Goal: Information Seeking & Learning: Learn about a topic

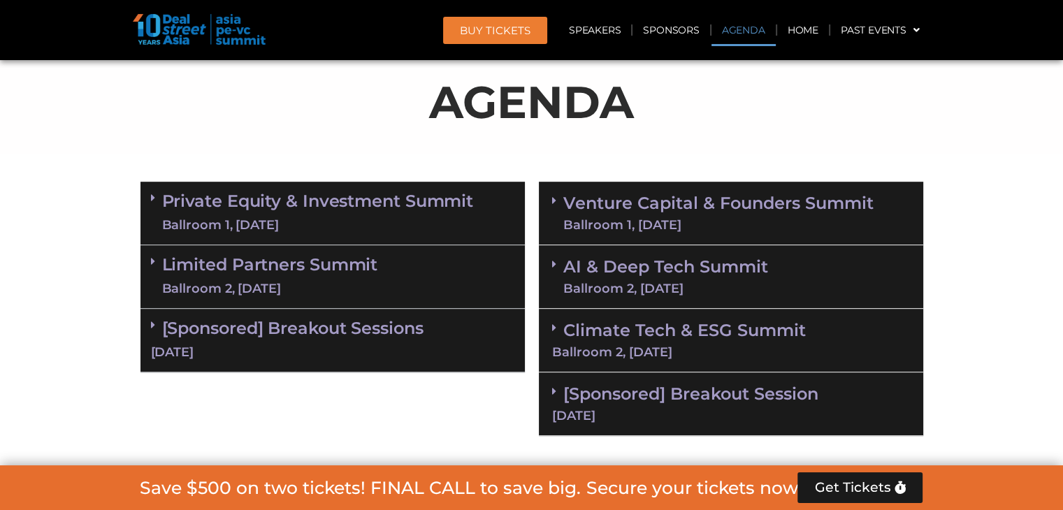
scroll to position [769, 0]
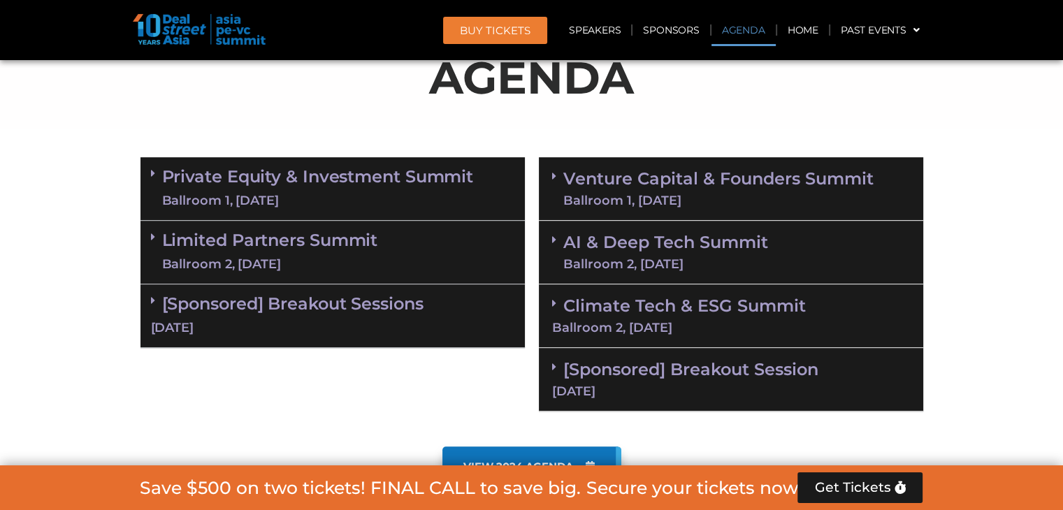
click at [668, 186] on link "Venture Capital & Founders​ Summit Ballroom 1, [DATE]" at bounding box center [718, 189] width 310 height 36
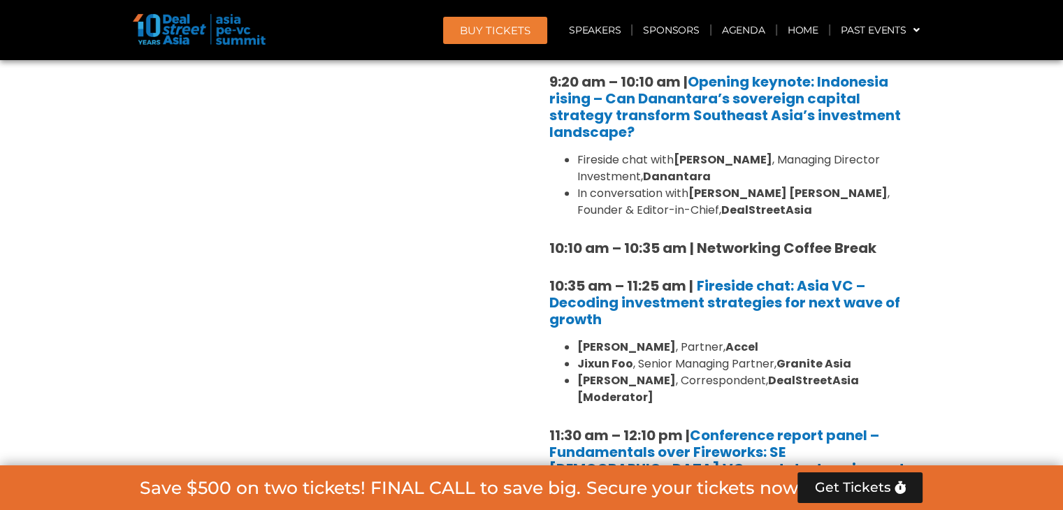
scroll to position [1119, 0]
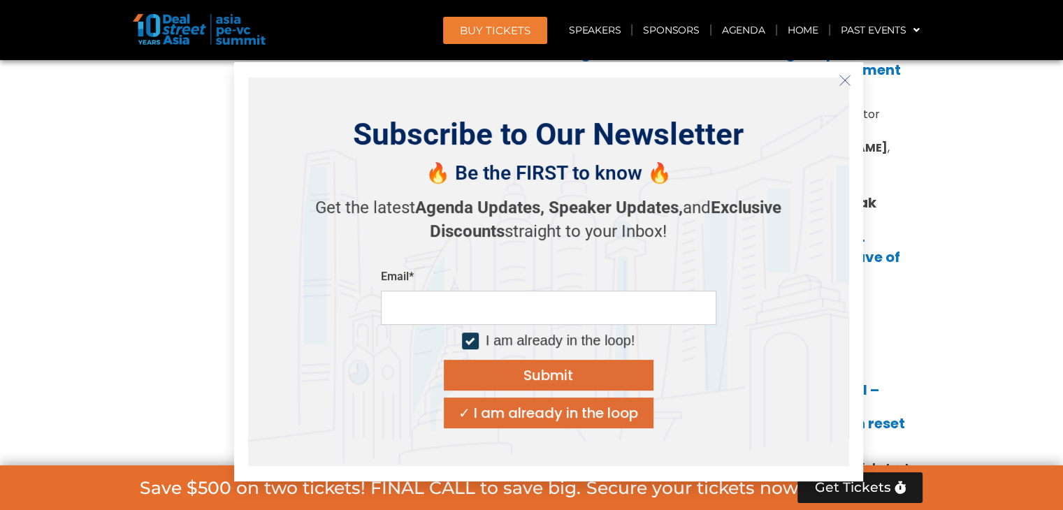
click at [839, 83] on icon "Close" at bounding box center [845, 80] width 13 height 13
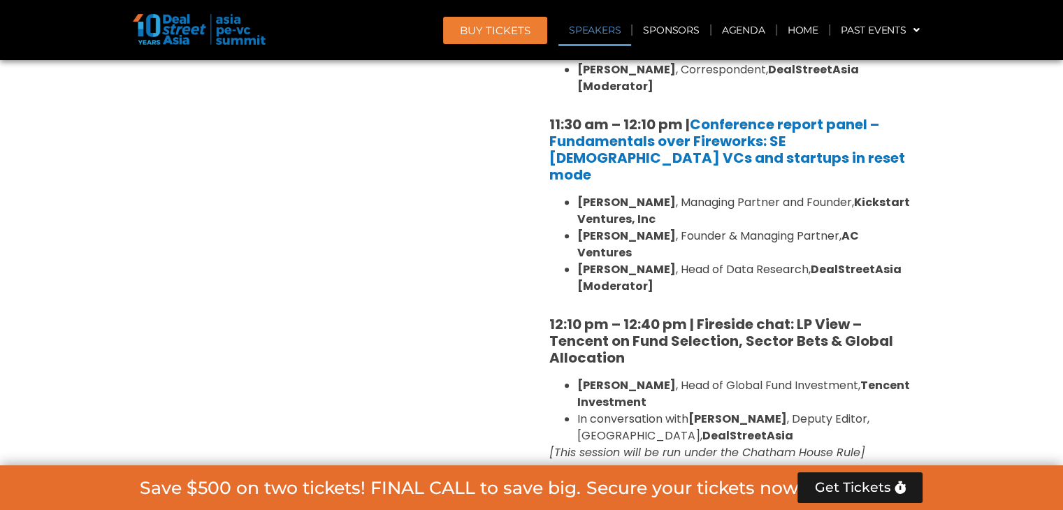
scroll to position [1468, 0]
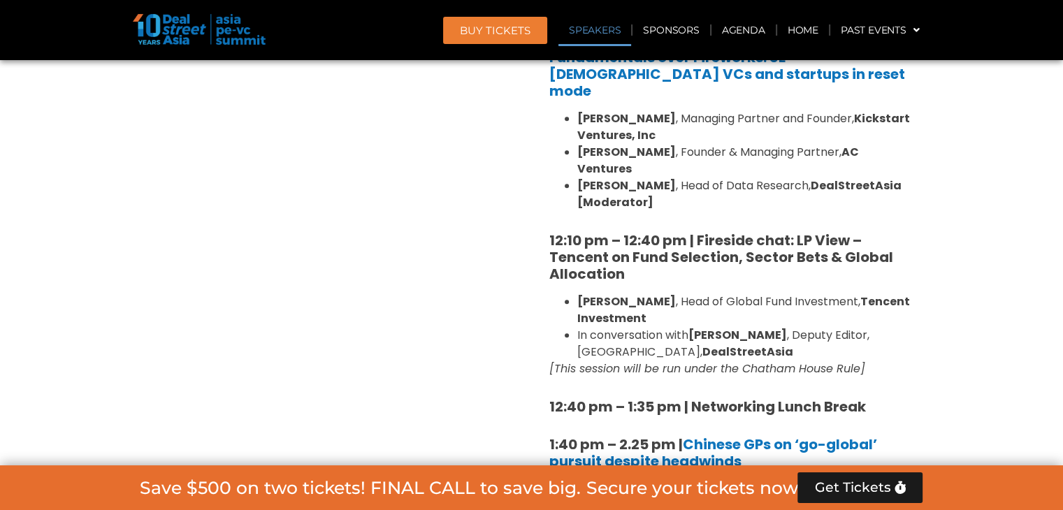
drag, startPoint x: 766, startPoint y: 200, endPoint x: 670, endPoint y: 233, distance: 101.9
click at [670, 233] on div "8:00 am – 9:00 am | Registration & Networking Coffee 9:00 am – 9:15 am | Welcom…" at bounding box center [731, 496] width 364 height 1887
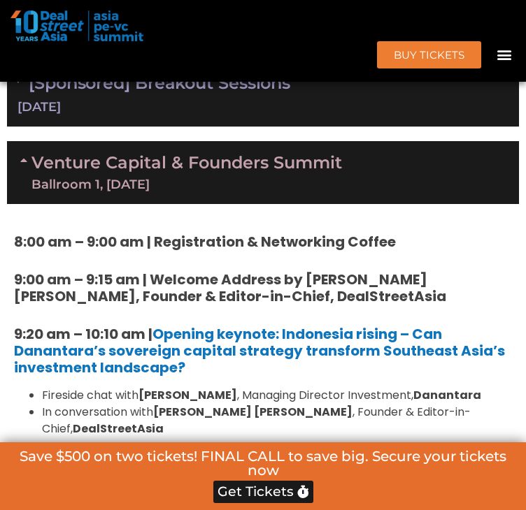
scroll to position [839, 0]
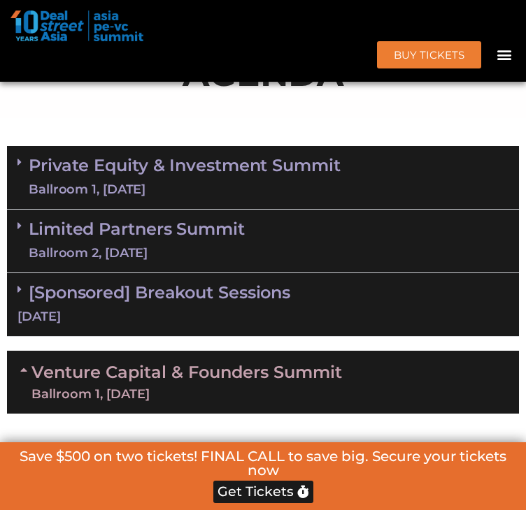
click at [202, 262] on link "Limited Partners [GEOGRAPHIC_DATA] 2, [DATE]" at bounding box center [137, 241] width 216 height 42
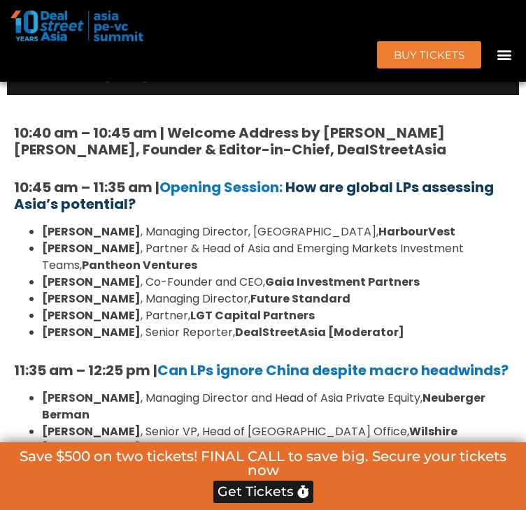
scroll to position [1049, 0]
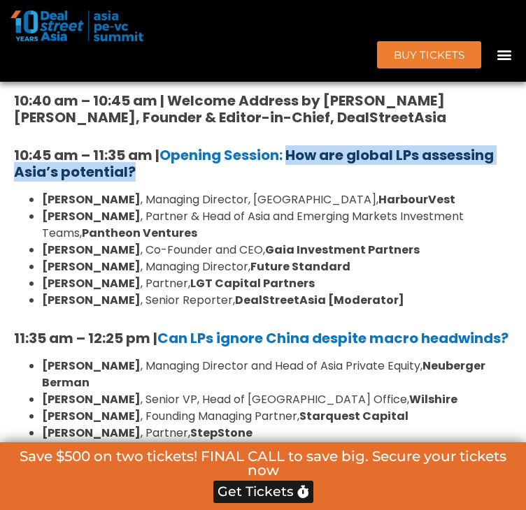
drag, startPoint x: 176, startPoint y: 233, endPoint x: 295, endPoint y: 222, distance: 119.4
click at [295, 180] on h5 "10:45 am – 11:35 am | Opening Session: How are global LPs assessing Asia’s pote…" at bounding box center [263, 164] width 498 height 34
copy b "How are global LPs assessing Asia’s potential?"
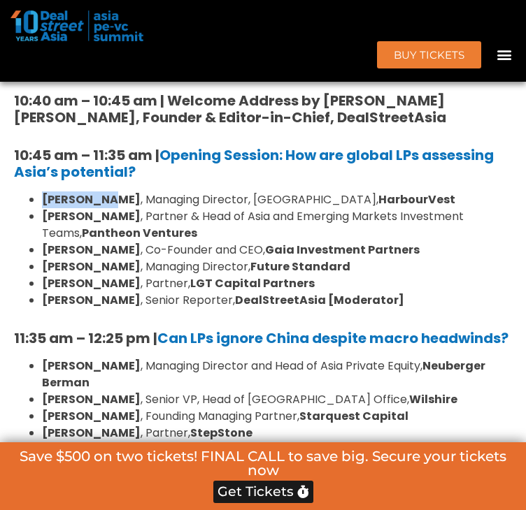
drag, startPoint x: 81, startPoint y: 260, endPoint x: 103, endPoint y: 261, distance: 22.4
click at [103, 261] on ul "[PERSON_NAME] , Managing Director, [GEOGRAPHIC_DATA], HarbourVest [PERSON_NAME]…" at bounding box center [263, 250] width 498 height 117
copy strong "[PERSON_NAME]"
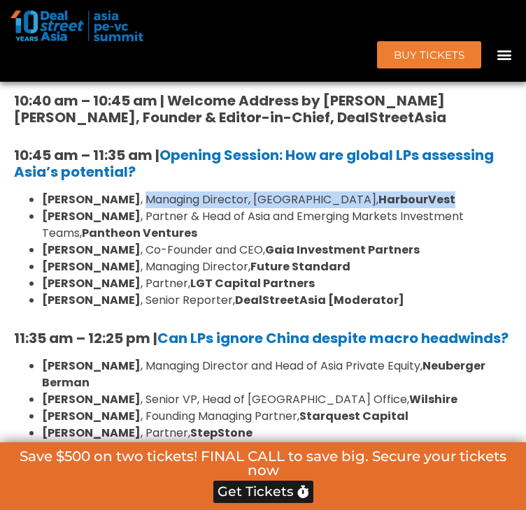
drag, startPoint x: 115, startPoint y: 261, endPoint x: 380, endPoint y: 249, distance: 264.5
copy li "Managing Director, [GEOGRAPHIC_DATA], HarbourVest"
click at [108, 241] on strong "Pantheon Ventures" at bounding box center [139, 233] width 115 height 16
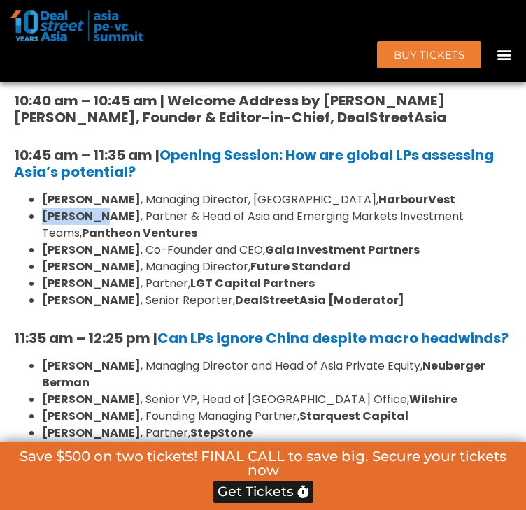
drag, startPoint x: 45, startPoint y: 279, endPoint x: 98, endPoint y: 280, distance: 52.4
click at [98, 224] on b "[PERSON_NAME]" at bounding box center [91, 216] width 99 height 16
copy b "[PERSON_NAME]"
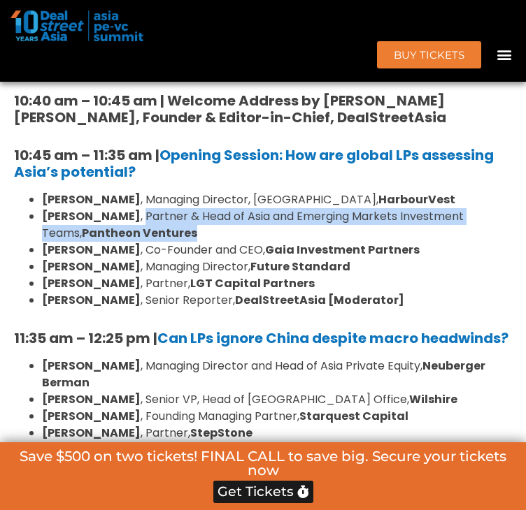
drag, startPoint x: 104, startPoint y: 276, endPoint x: 248, endPoint y: 298, distance: 145.6
click at [248, 242] on li "[PERSON_NAME] , Partner & Head of Asia and Emerging Markets Investment Teams, P…" at bounding box center [277, 225] width 470 height 34
copy li "Partner & Head of Asia and Emerging Markets Investment Teams, Pantheon Ventures"
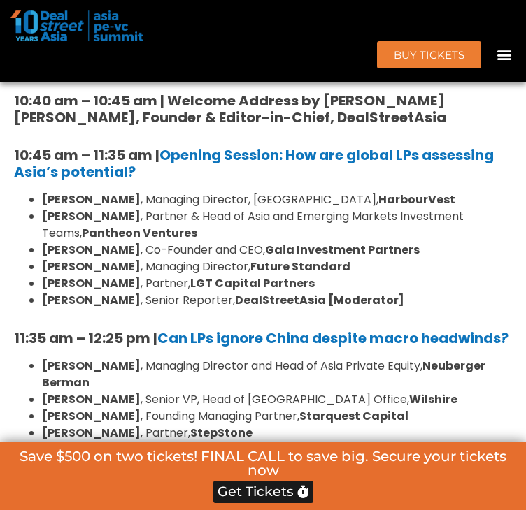
click at [46, 258] on strong "[PERSON_NAME]" at bounding box center [91, 250] width 99 height 16
drag, startPoint x: 46, startPoint y: 312, endPoint x: 105, endPoint y: 314, distance: 58.7
click at [105, 258] on strong "[PERSON_NAME]" at bounding box center [91, 250] width 99 height 16
copy strong "[PERSON_NAME]"
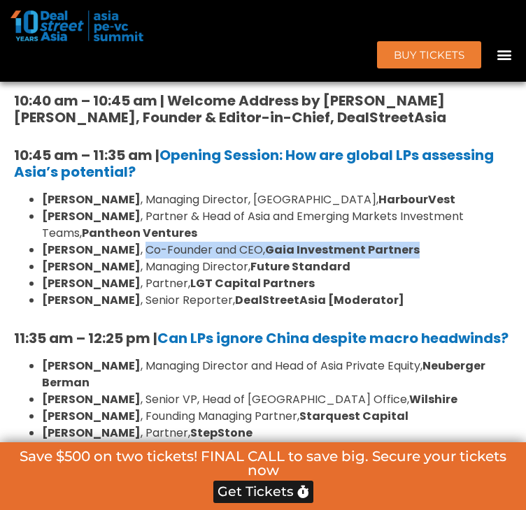
drag, startPoint x: 117, startPoint y: 311, endPoint x: 400, endPoint y: 307, distance: 282.5
click at [400, 259] on li "[PERSON_NAME] , Co-Founder and CEO, Gaia Investment Partners" at bounding box center [277, 250] width 470 height 17
copy li "Co-Founder and CEO, Gaia Investment Partners"
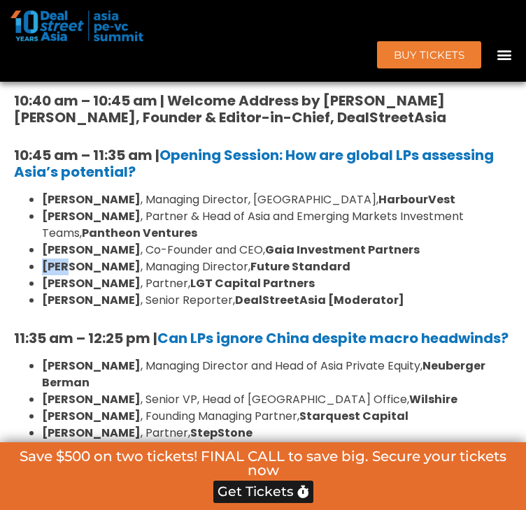
drag, startPoint x: 41, startPoint y: 331, endPoint x: 319, endPoint y: 322, distance: 277.7
click at [73, 309] on ul "[PERSON_NAME] , Managing Director, [GEOGRAPHIC_DATA], HarbourVest [PERSON_NAME]…" at bounding box center [263, 250] width 498 height 117
click at [67, 292] on b "[PERSON_NAME]" at bounding box center [91, 283] width 99 height 16
drag, startPoint x: 50, startPoint y: 325, endPoint x: 109, endPoint y: 328, distance: 59.5
click at [109, 275] on li "[PERSON_NAME] , Managing Director, Future Standard" at bounding box center [277, 267] width 470 height 17
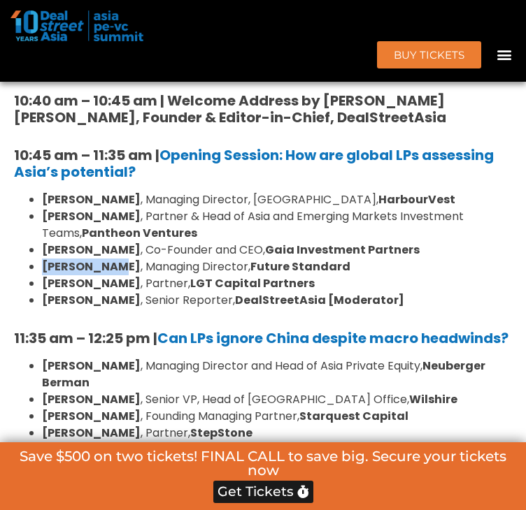
copy b "[PERSON_NAME]"
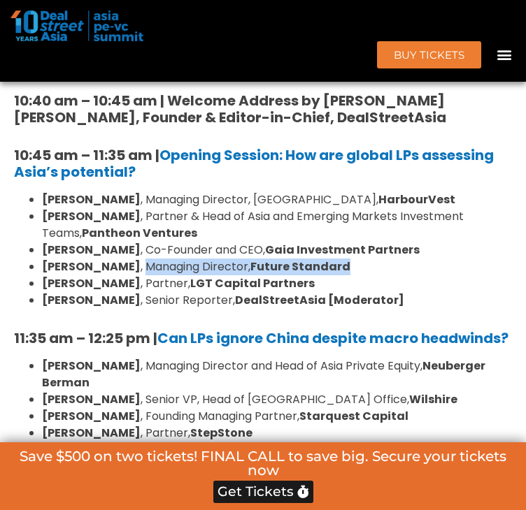
drag, startPoint x: 116, startPoint y: 327, endPoint x: 368, endPoint y: 319, distance: 251.8
click at [368, 275] on li "[PERSON_NAME] , Managing Director, Future Standard" at bounding box center [277, 267] width 470 height 17
copy li "Managing Director, Future Standard"
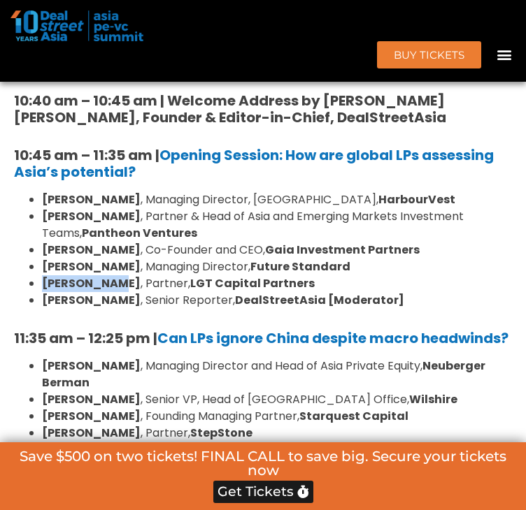
drag, startPoint x: 48, startPoint y: 345, endPoint x: 115, endPoint y: 350, distance: 68.0
click at [115, 292] on b "[PERSON_NAME]" at bounding box center [91, 283] width 99 height 16
copy b "[PERSON_NAME]"
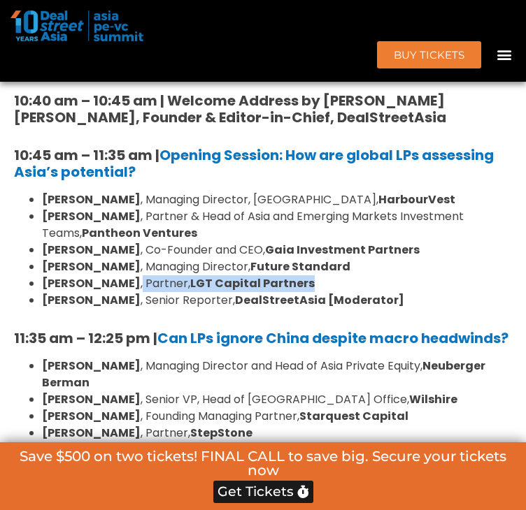
drag, startPoint x: 163, startPoint y: 347, endPoint x: 322, endPoint y: 349, distance: 158.7
click at [322, 292] on li "[PERSON_NAME] , Partner, LGT Capital Partners" at bounding box center [277, 283] width 470 height 17
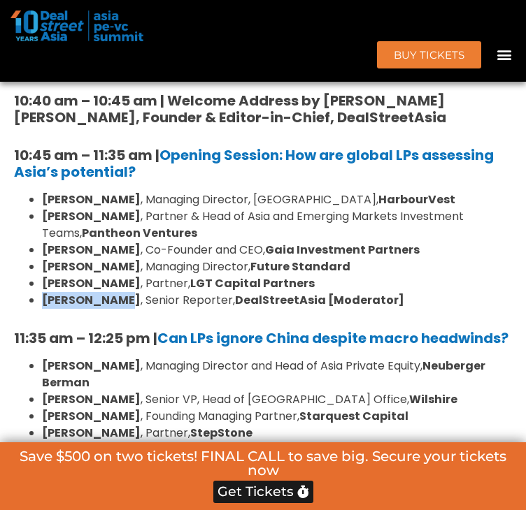
drag, startPoint x: 49, startPoint y: 361, endPoint x: 115, endPoint y: 359, distance: 66.4
click at [115, 308] on b "[PERSON_NAME]" at bounding box center [91, 300] width 99 height 16
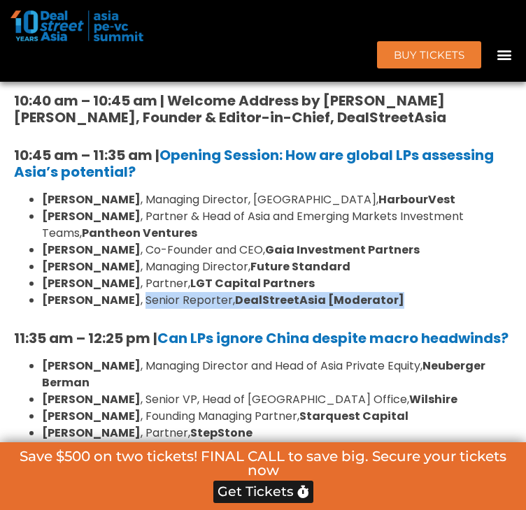
drag, startPoint x: 121, startPoint y: 361, endPoint x: 403, endPoint y: 361, distance: 281.7
click at [403, 309] on li "[PERSON_NAME] , Senior Reporter, DealStreetAsia [Moderator]" at bounding box center [277, 300] width 470 height 17
click at [377, 309] on li "[PERSON_NAME] , Senior Reporter, DealStreetAsia [Moderator]" at bounding box center [277, 300] width 470 height 17
drag, startPoint x: 122, startPoint y: 361, endPoint x: 210, endPoint y: 367, distance: 87.6
click at [210, 309] on li "[PERSON_NAME] , Senior Reporter, DealStreetAsia [Moderator]" at bounding box center [277, 300] width 470 height 17
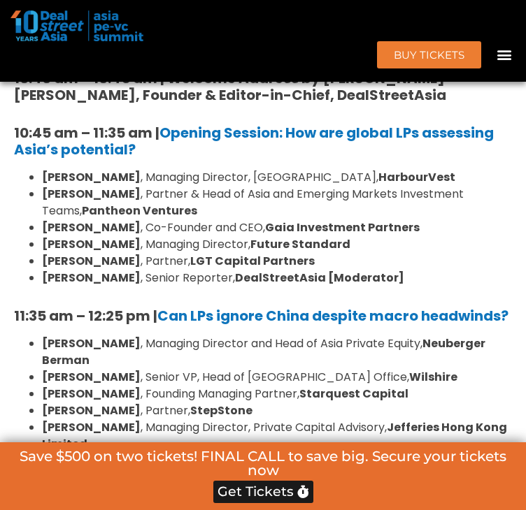
scroll to position [7735, 0]
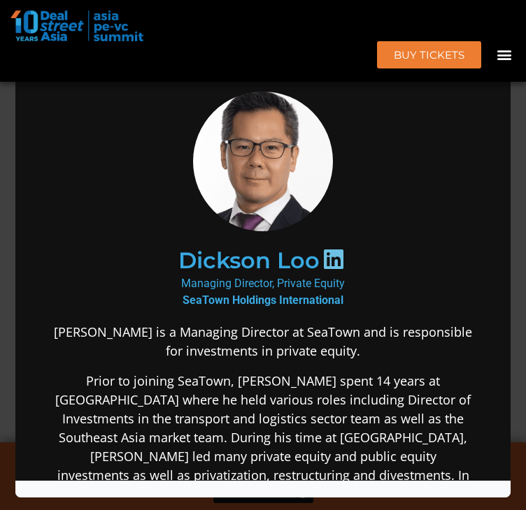
scroll to position [0, 0]
click at [518, 139] on div "Speaker Profile ×" at bounding box center [263, 255] width 526 height 510
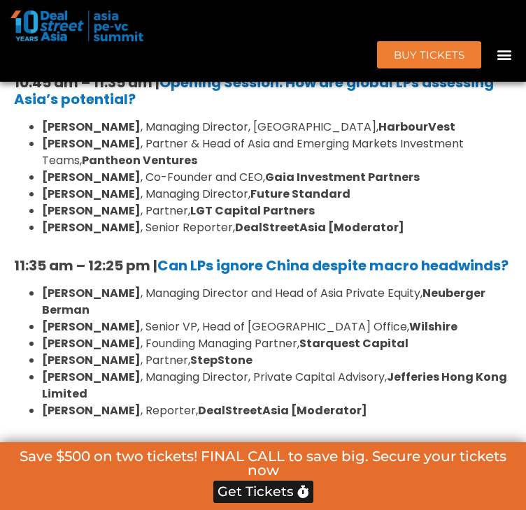
scroll to position [7735, 0]
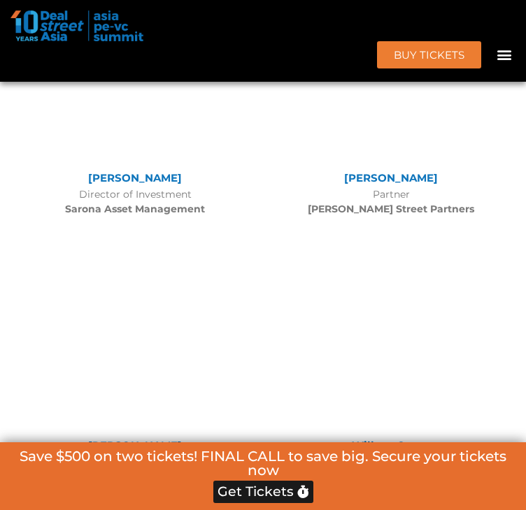
drag, startPoint x: 509, startPoint y: 142, endPoint x: 436, endPoint y: 143, distance: 73.4
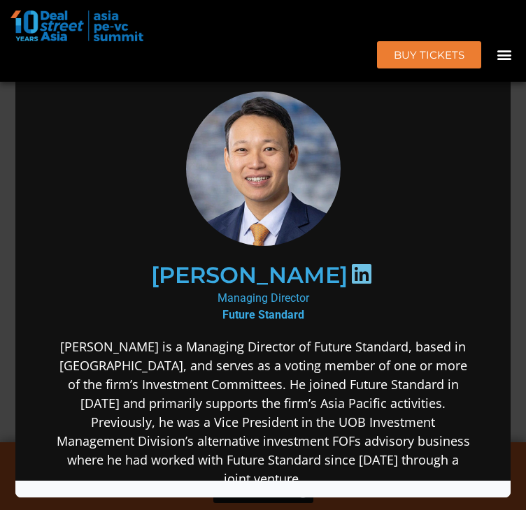
scroll to position [0, 0]
click at [515, 79] on div "Speaker Profile ×" at bounding box center [263, 255] width 526 height 510
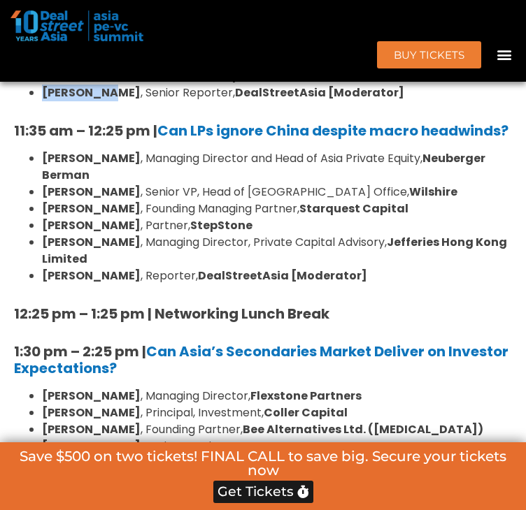
scroll to position [1225, 0]
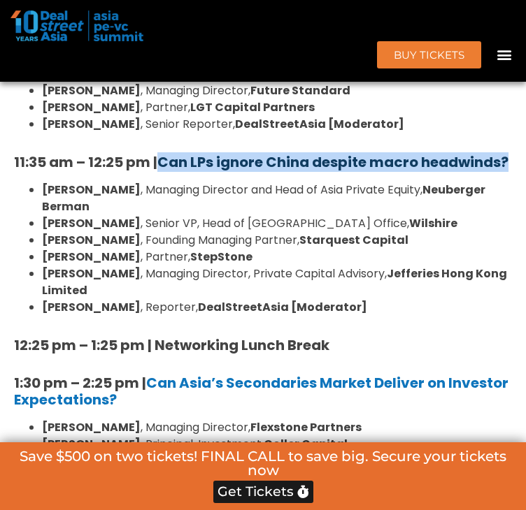
drag, startPoint x: 173, startPoint y: 245, endPoint x: 168, endPoint y: 227, distance: 19.0
click at [168, 171] on h5 "11:35 am – 12:25 pm | Can LPs ignore China despite macro headwinds?" at bounding box center [263, 162] width 498 height 17
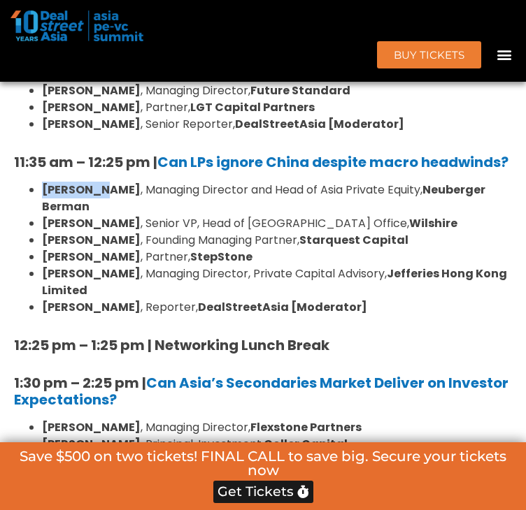
drag, startPoint x: 45, startPoint y: 271, endPoint x: 102, endPoint y: 271, distance: 56.6
click at [102, 198] on strong "[PERSON_NAME]" at bounding box center [91, 190] width 99 height 16
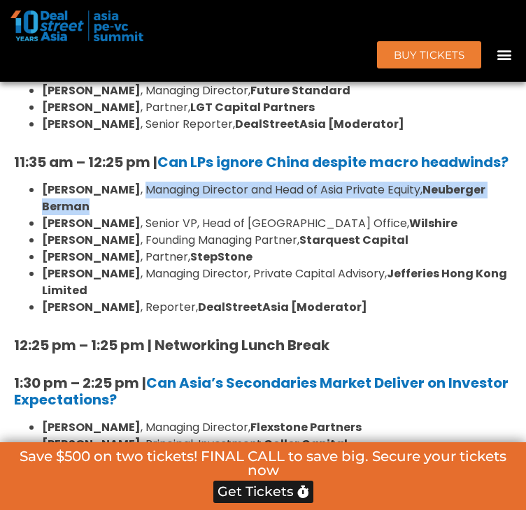
drag, startPoint x: 112, startPoint y: 264, endPoint x: 503, endPoint y: 268, distance: 390.8
click at [506, 215] on li "[PERSON_NAME] , Managing Director and Head of Asia Private Equity, [PERSON_NAME…" at bounding box center [277, 199] width 470 height 34
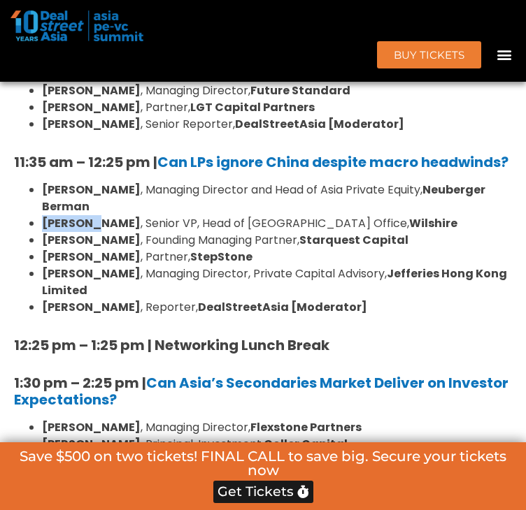
drag, startPoint x: 45, startPoint y: 286, endPoint x: 94, endPoint y: 289, distance: 49.7
click at [94, 231] on strong "[PERSON_NAME]" at bounding box center [91, 223] width 99 height 16
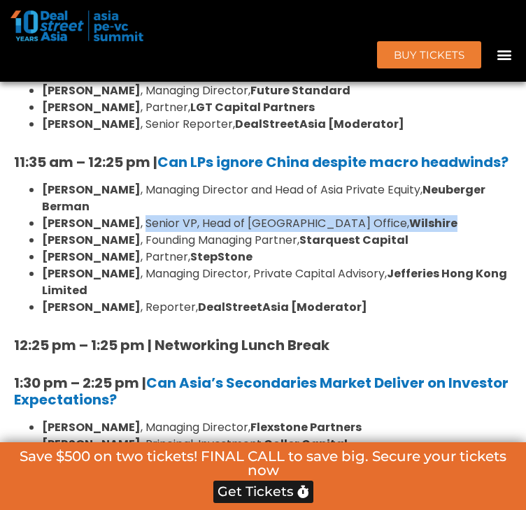
drag, startPoint x: 103, startPoint y: 285, endPoint x: 366, endPoint y: 279, distance: 262.9
click at [366, 232] on li "[PERSON_NAME] , Senior VP, Head of [GEOGRAPHIC_DATA] Office, [GEOGRAPHIC_DATA]" at bounding box center [277, 223] width 470 height 17
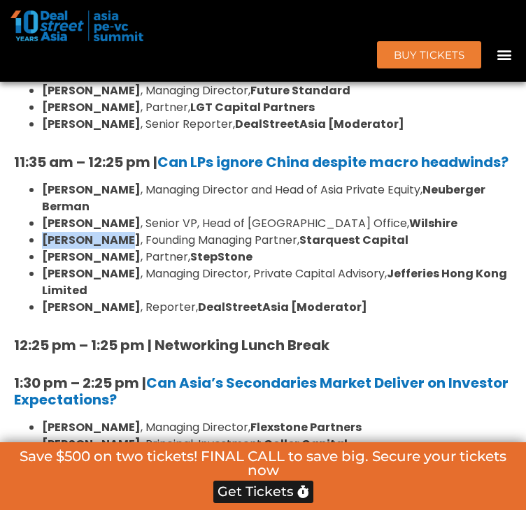
drag, startPoint x: 45, startPoint y: 300, endPoint x: 120, endPoint y: 300, distance: 75.5
click at [120, 249] on li "[PERSON_NAME] , Founding Managing Partner, Starquest Capital" at bounding box center [277, 240] width 470 height 17
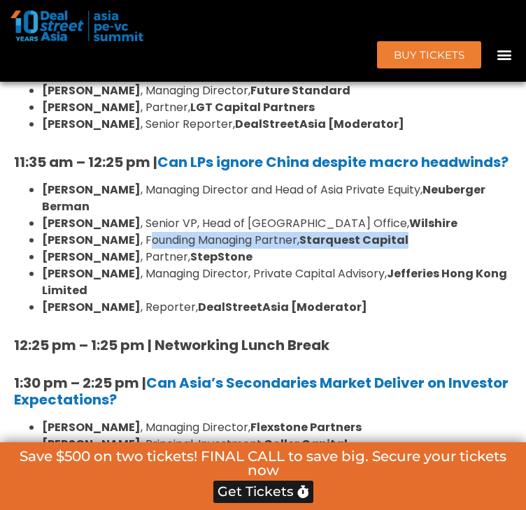
drag, startPoint x: 129, startPoint y: 302, endPoint x: 398, endPoint y: 299, distance: 269.2
click at [398, 249] on li "[PERSON_NAME] , Founding Managing Partner, Starquest Capital" at bounding box center [277, 240] width 470 height 17
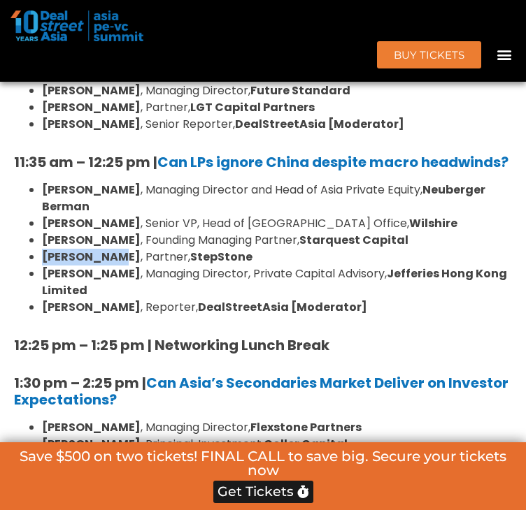
drag, startPoint x: 41, startPoint y: 321, endPoint x: 113, endPoint y: 317, distance: 72.8
click at [113, 316] on ul "[PERSON_NAME] , Managing Director and Head of Asia Private Equity, [PERSON_NAME…" at bounding box center [263, 249] width 498 height 134
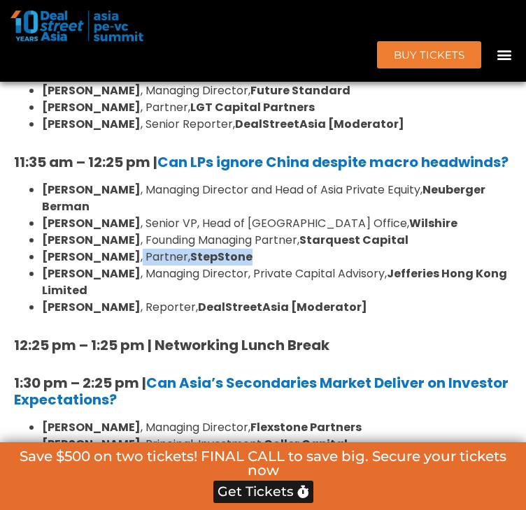
drag, startPoint x: 117, startPoint y: 319, endPoint x: 257, endPoint y: 311, distance: 140.1
click at [257, 266] on li "[PERSON_NAME] , Partner, StepStone" at bounding box center [277, 257] width 470 height 17
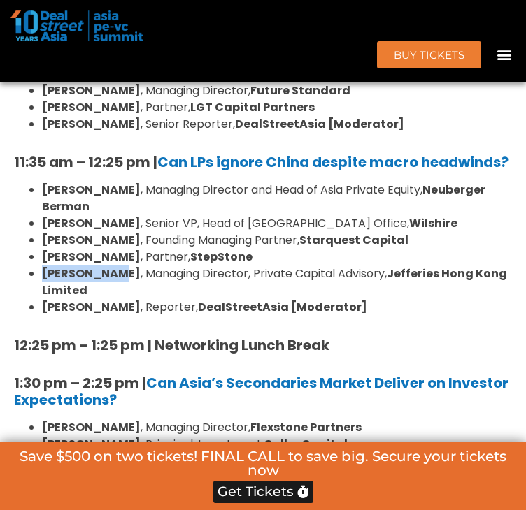
drag, startPoint x: 47, startPoint y: 331, endPoint x: 120, endPoint y: 332, distance: 72.7
click at [120, 282] on strong "[PERSON_NAME]" at bounding box center [91, 274] width 99 height 16
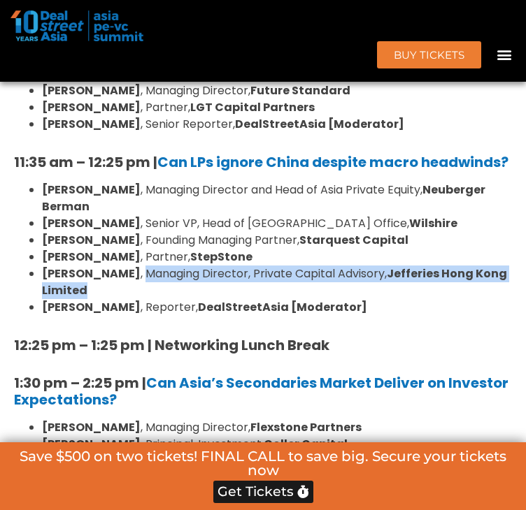
drag, startPoint x: 125, startPoint y: 332, endPoint x: 126, endPoint y: 348, distance: 16.1
click at [126, 299] on li "[PERSON_NAME] , Managing Director, Private Capital Advisory, [PERSON_NAME] Hong…" at bounding box center [277, 283] width 470 height 34
click at [45, 315] on strong "[PERSON_NAME]" at bounding box center [91, 307] width 99 height 16
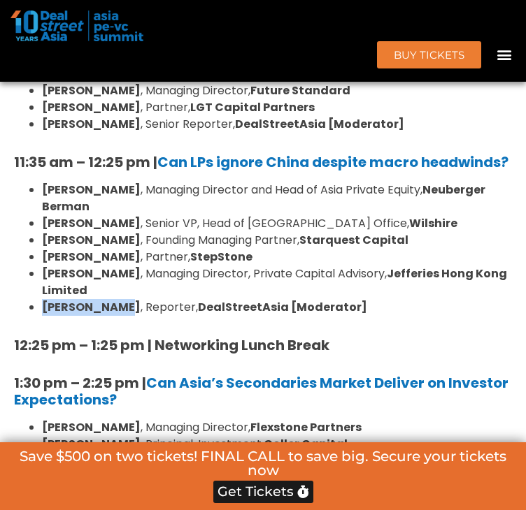
drag, startPoint x: 45, startPoint y: 368, endPoint x: 115, endPoint y: 364, distance: 70.0
click at [115, 316] on li "[PERSON_NAME] , Reporter, DealStreetAsia [Moderator]" at bounding box center [277, 307] width 470 height 17
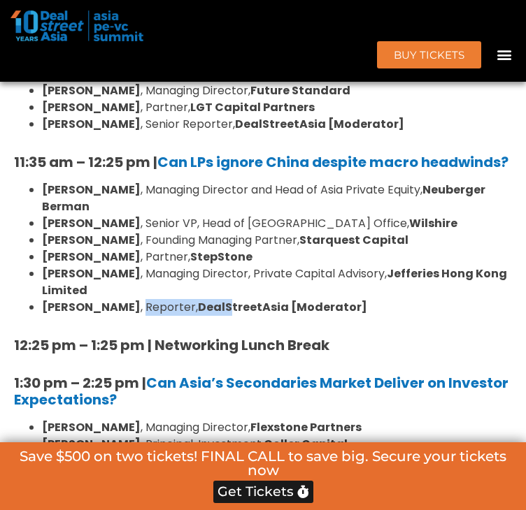
drag, startPoint x: 119, startPoint y: 367, endPoint x: 204, endPoint y: 371, distance: 85.4
click at [204, 316] on li "[PERSON_NAME] , Reporter, DealStreetAsia [Moderator]" at bounding box center [277, 307] width 470 height 17
click at [450, 116] on li "[PERSON_NAME] , Partner, LGT Capital Partners" at bounding box center [277, 107] width 470 height 17
click at [443, 99] on li "[PERSON_NAME] , Managing Director, Future Standard" at bounding box center [277, 90] width 470 height 17
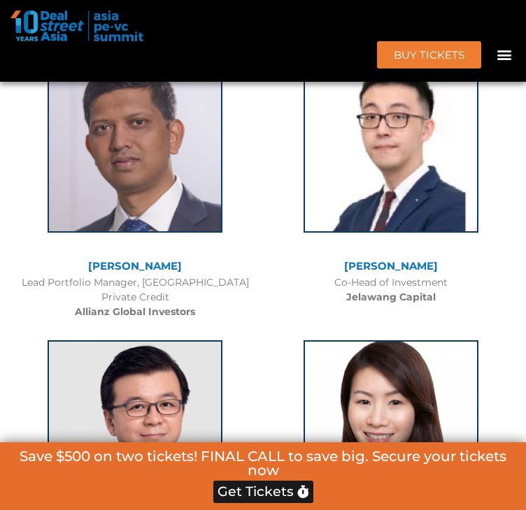
scroll to position [9266, 0]
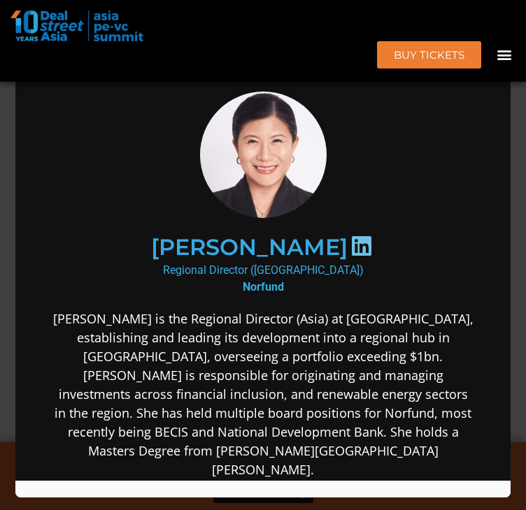
scroll to position [0, 0]
click at [519, 148] on div "Speaker Profile ×" at bounding box center [263, 255] width 526 height 510
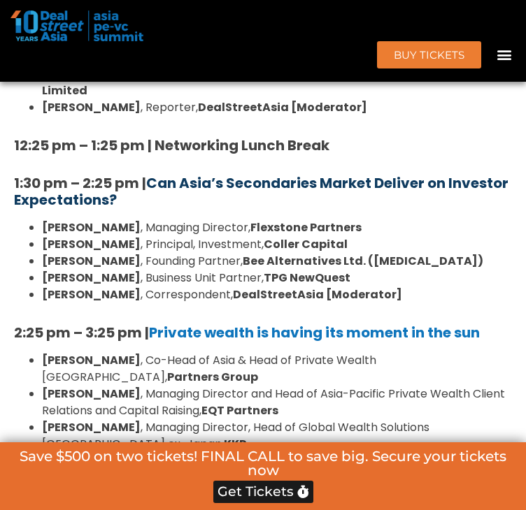
scroll to position [1444, 0]
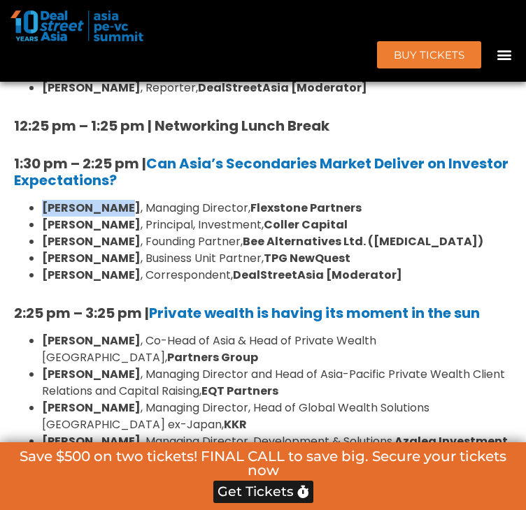
drag, startPoint x: 48, startPoint y: 268, endPoint x: 120, endPoint y: 272, distance: 72.1
click at [120, 217] on li "[PERSON_NAME] , Managing Director, Flexstone Partners" at bounding box center [277, 208] width 470 height 17
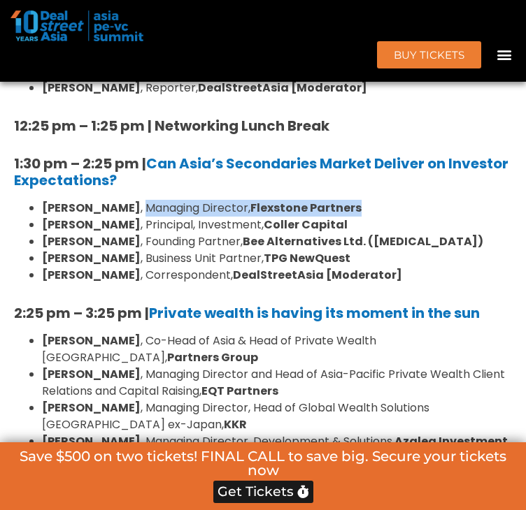
drag, startPoint x: 126, startPoint y: 266, endPoint x: 366, endPoint y: 268, distance: 239.8
click at [366, 217] on li "[PERSON_NAME] , Managing Director, Flexstone Partners" at bounding box center [277, 208] width 470 height 17
click at [163, 267] on li "[PERSON_NAME] , Business Unit Partner, TPG NewQuest" at bounding box center [277, 258] width 470 height 17
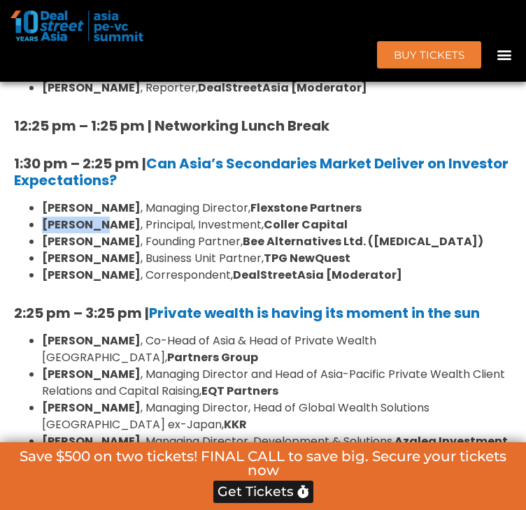
drag, startPoint x: 45, startPoint y: 285, endPoint x: 101, endPoint y: 285, distance: 56.6
click at [101, 233] on strong "[PERSON_NAME]" at bounding box center [91, 225] width 99 height 16
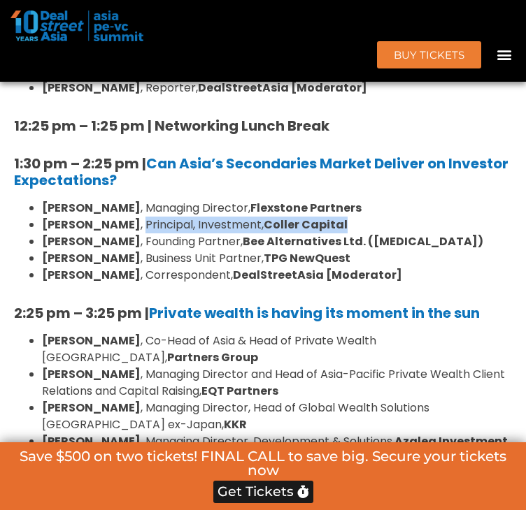
drag, startPoint x: 108, startPoint y: 283, endPoint x: 350, endPoint y: 288, distance: 241.2
click at [350, 233] on li "[PERSON_NAME] , Principal, Investment, [PERSON_NAME] Capital" at bounding box center [277, 225] width 470 height 17
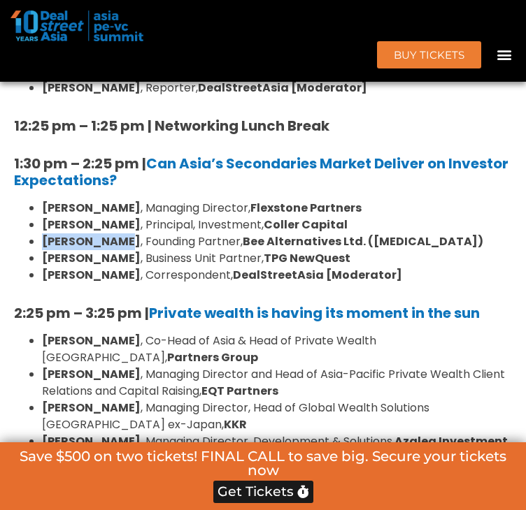
drag, startPoint x: 45, startPoint y: 302, endPoint x: 120, endPoint y: 303, distance: 75.5
click at [120, 250] on strong "[PERSON_NAME]" at bounding box center [91, 241] width 99 height 16
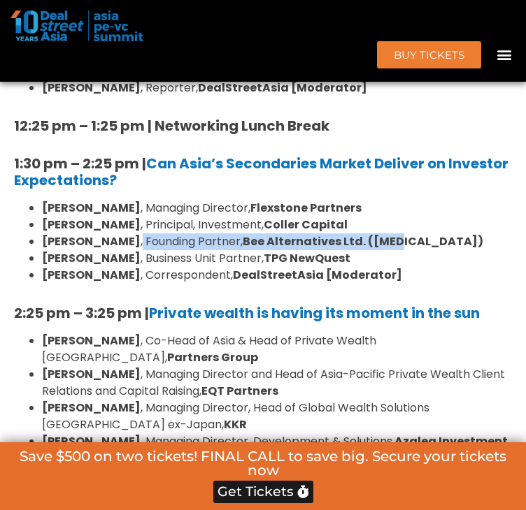
drag, startPoint x: 126, startPoint y: 303, endPoint x: 399, endPoint y: 303, distance: 273.3
click at [399, 250] on li "[PERSON_NAME] , Founding Partner, Bee Alternatives Ltd. ([MEDICAL_DATA])" at bounding box center [277, 241] width 470 height 17
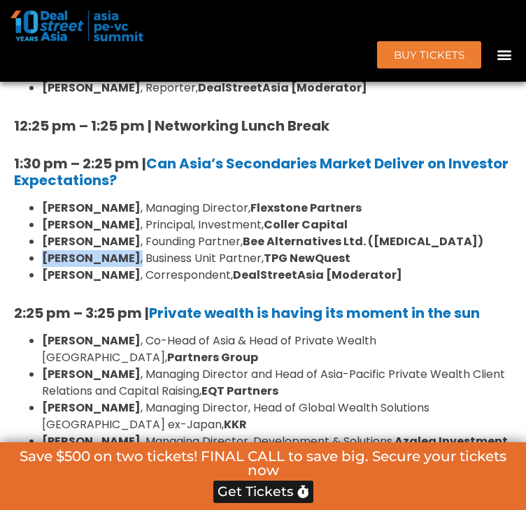
drag, startPoint x: 45, startPoint y: 321, endPoint x: 126, endPoint y: 322, distance: 81.1
click at [126, 267] on li "[PERSON_NAME] , Business Unit Partner, TPG NewQuest" at bounding box center [277, 258] width 470 height 17
click at [342, 267] on li "[PERSON_NAME] , Business Unit Partner, TPG NewQuest" at bounding box center [277, 258] width 470 height 17
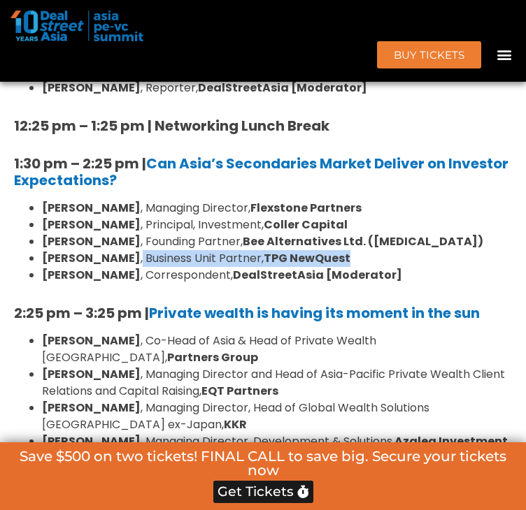
drag, startPoint x: 331, startPoint y: 315, endPoint x: 126, endPoint y: 323, distance: 205.7
click at [126, 267] on li "[PERSON_NAME] , Business Unit Partner, TPG NewQuest" at bounding box center [277, 258] width 470 height 17
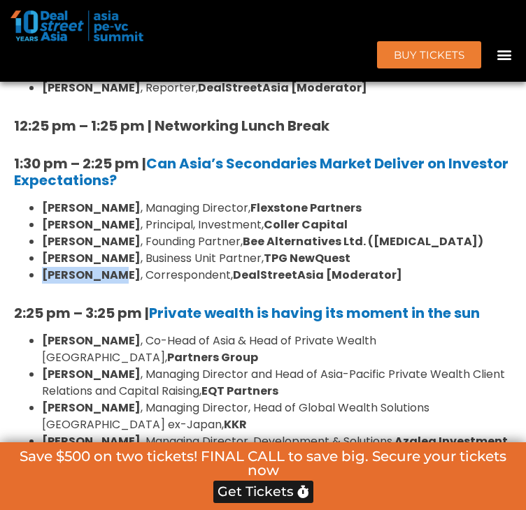
drag, startPoint x: 43, startPoint y: 336, endPoint x: 121, endPoint y: 336, distance: 78.3
click at [121, 284] on ul "[PERSON_NAME] , Managing Director, Flexstone Partners [PERSON_NAME] , Principal…" at bounding box center [263, 242] width 498 height 84
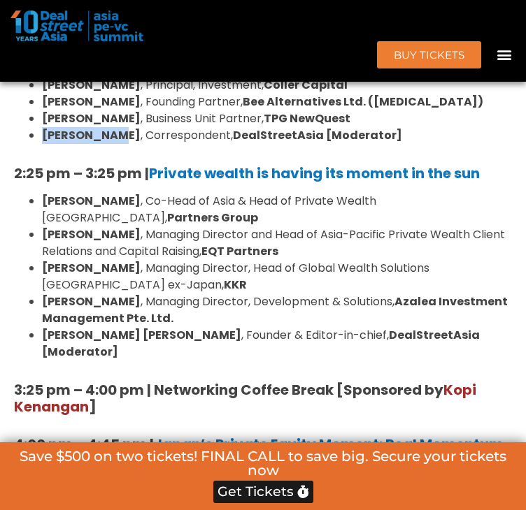
scroll to position [1514, 0]
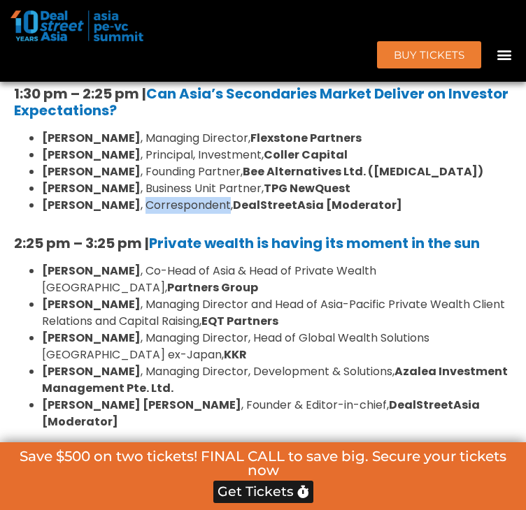
drag, startPoint x: 127, startPoint y: 266, endPoint x: 209, endPoint y: 264, distance: 81.8
click at [209, 214] on li "[PERSON_NAME] , Correspondent, DealStreetAsia [Moderator]" at bounding box center [277, 205] width 470 height 17
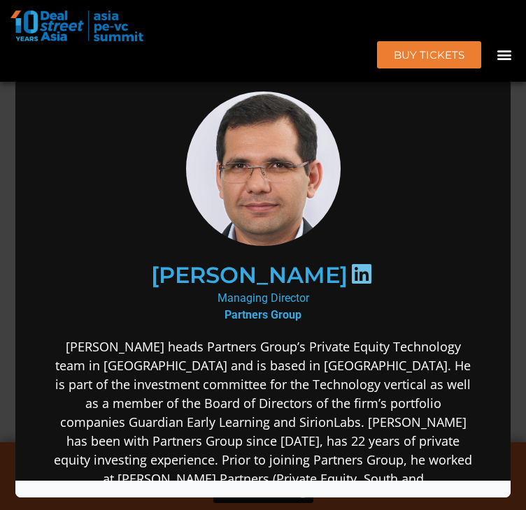
scroll to position [0, 0]
click at [516, 222] on div "Speaker Profile ×" at bounding box center [263, 255] width 526 height 510
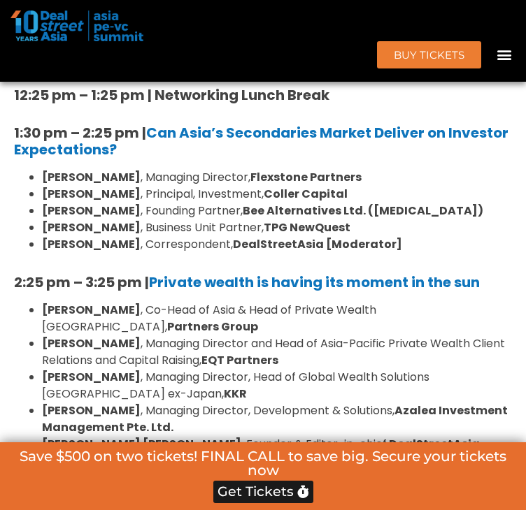
scroll to position [9890, 0]
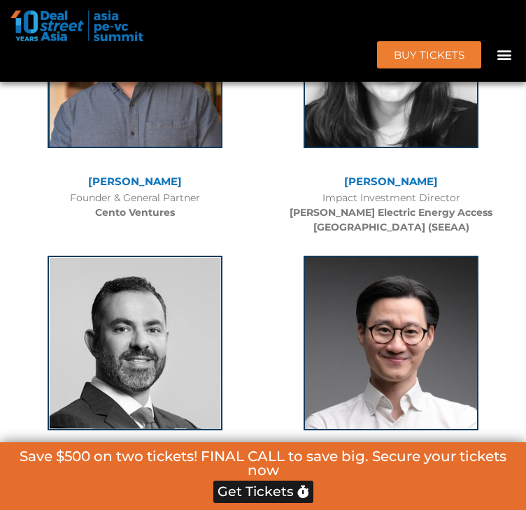
drag, startPoint x: 138, startPoint y: 122, endPoint x: 196, endPoint y: 108, distance: 59.7
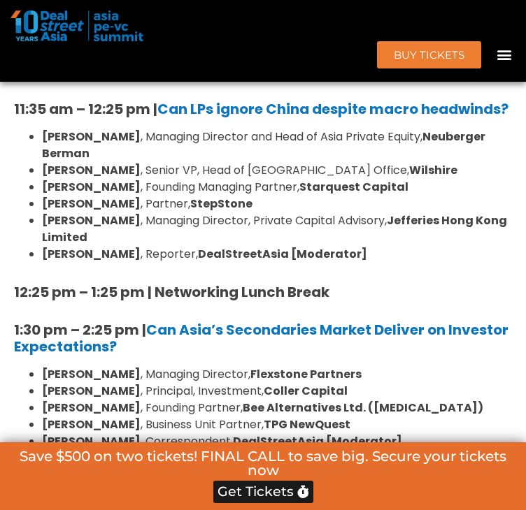
scroll to position [1369, 0]
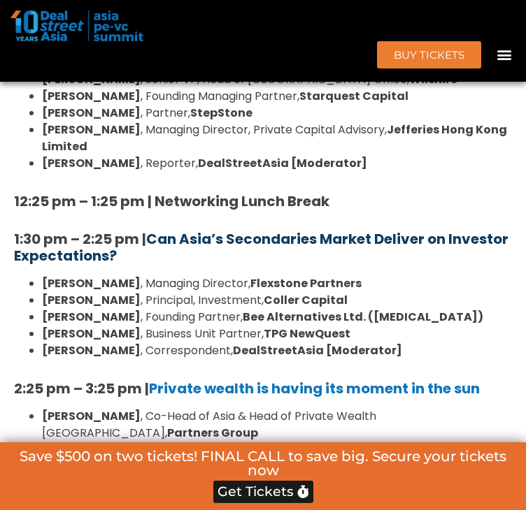
drag, startPoint x: 217, startPoint y: 321, endPoint x: 154, endPoint y: 303, distance: 65.3
click at [154, 264] on h5 "1:30 pm – 2:25 pm | Can Asia’s Secondaries Market Deliver on Investor Expectati…" at bounding box center [263, 248] width 498 height 34
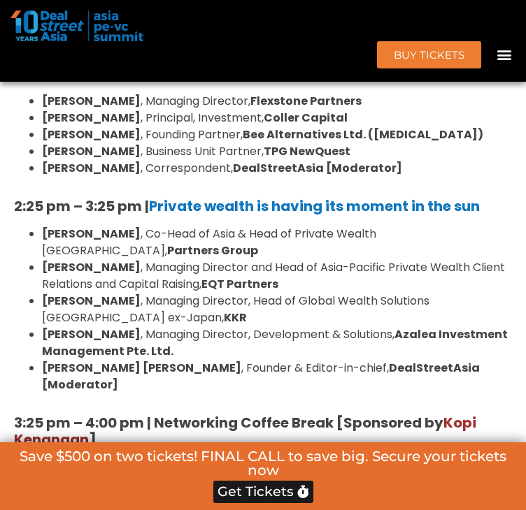
scroll to position [1578, 0]
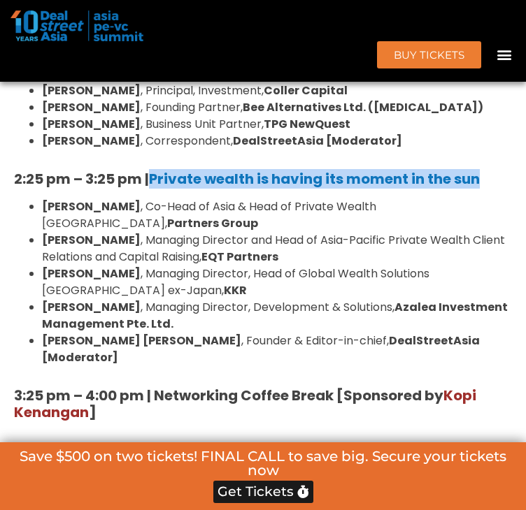
drag, startPoint x: 496, startPoint y: 239, endPoint x: 154, endPoint y: 240, distance: 341.1
click at [154, 187] on h5 "2:25 pm – 3:25 pm | Private wealth is having its moment in the sun" at bounding box center [263, 179] width 498 height 17
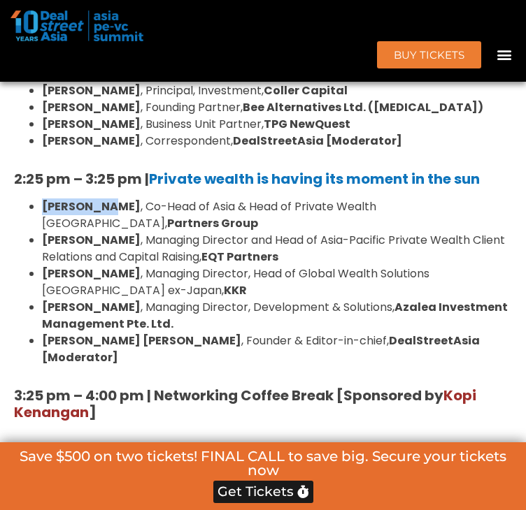
drag, startPoint x: 48, startPoint y: 266, endPoint x: 108, endPoint y: 266, distance: 60.8
click at [108, 215] on strong "[PERSON_NAME]" at bounding box center [91, 207] width 99 height 16
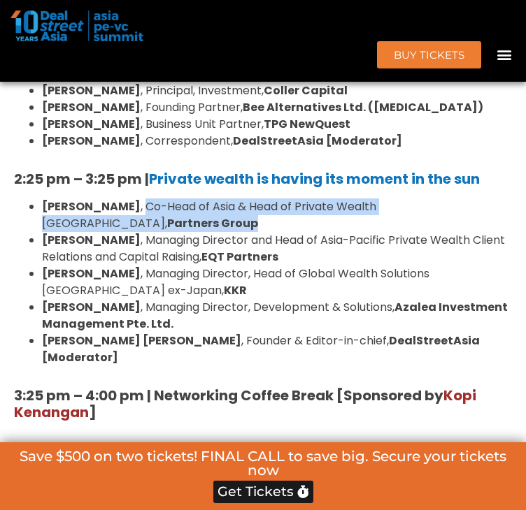
drag, startPoint x: 115, startPoint y: 269, endPoint x: 549, endPoint y: 264, distance: 433.5
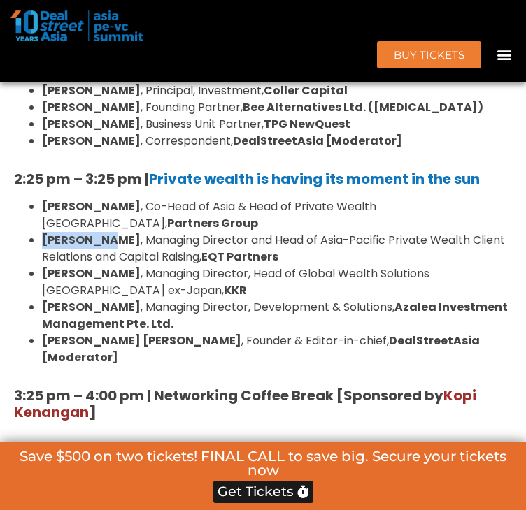
drag, startPoint x: 47, startPoint y: 286, endPoint x: 113, endPoint y: 286, distance: 66.4
click at [113, 266] on li "[PERSON_NAME] , Managing Director and Head of Asia-Pacific Private Wealth Clien…" at bounding box center [277, 249] width 470 height 34
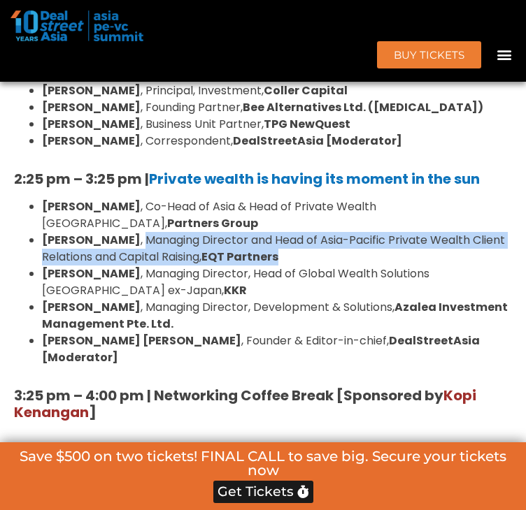
drag, startPoint x: 120, startPoint y: 281, endPoint x: 290, endPoint y: 301, distance: 171.0
click at [290, 266] on li "[PERSON_NAME] , Managing Director and Head of Asia-Pacific Private Wealth Clien…" at bounding box center [277, 249] width 470 height 34
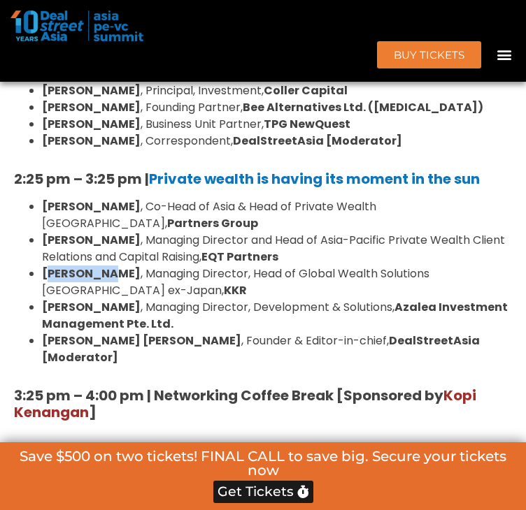
drag, startPoint x: 50, startPoint y: 319, endPoint x: 98, endPoint y: 319, distance: 48.2
click at [108, 282] on strong "[PERSON_NAME]" at bounding box center [91, 274] width 99 height 16
drag, startPoint x: 45, startPoint y: 317, endPoint x: 156, endPoint y: 324, distance: 110.6
click at [156, 299] on li "[PERSON_NAME] , Managing Director, Head of Global Wealth Solutions [GEOGRAPHIC_…" at bounding box center [277, 283] width 470 height 34
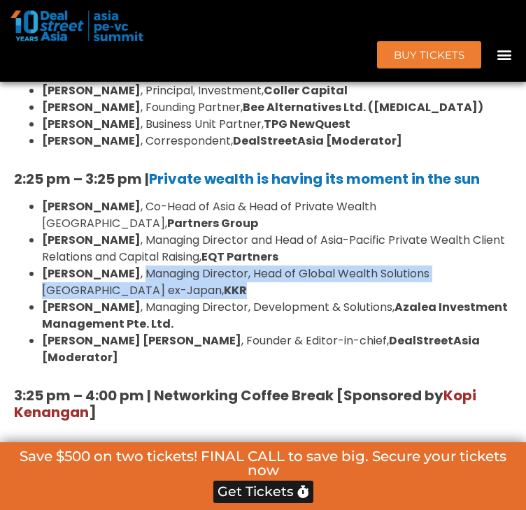
drag, startPoint x: 163, startPoint y: 317, endPoint x: 169, endPoint y: 328, distance: 12.8
click at [169, 299] on li "[PERSON_NAME] , Managing Director, Head of Global Wealth Solutions [GEOGRAPHIC_…" at bounding box center [277, 283] width 470 height 34
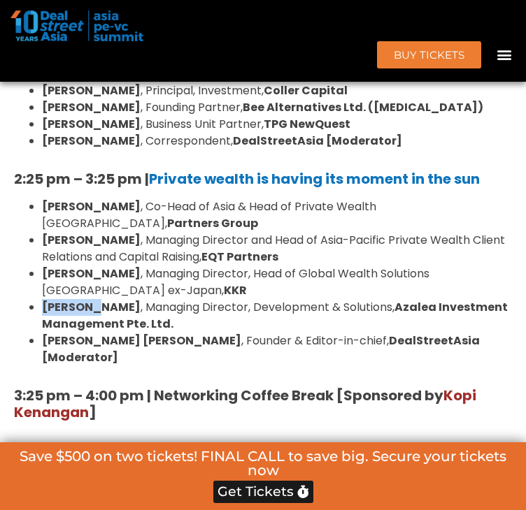
drag, startPoint x: 46, startPoint y: 349, endPoint x: 103, endPoint y: 349, distance: 57.3
click at [103, 315] on strong "[PERSON_NAME]" at bounding box center [91, 307] width 99 height 16
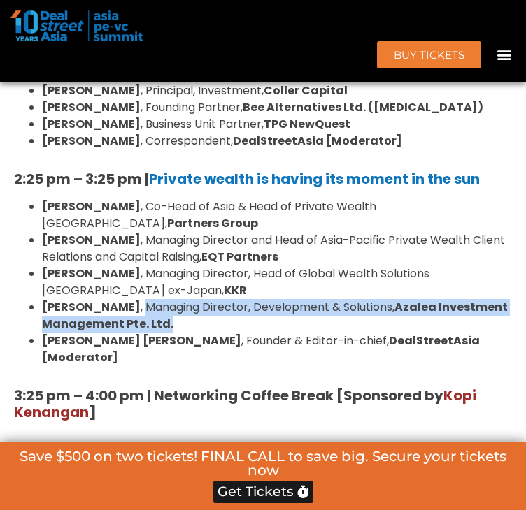
drag, startPoint x: 113, startPoint y: 353, endPoint x: 182, endPoint y: 370, distance: 71.2
click at [182, 333] on li "[PERSON_NAME] , Managing Director, Development & Solutions, Azalea Investment M…" at bounding box center [277, 316] width 470 height 34
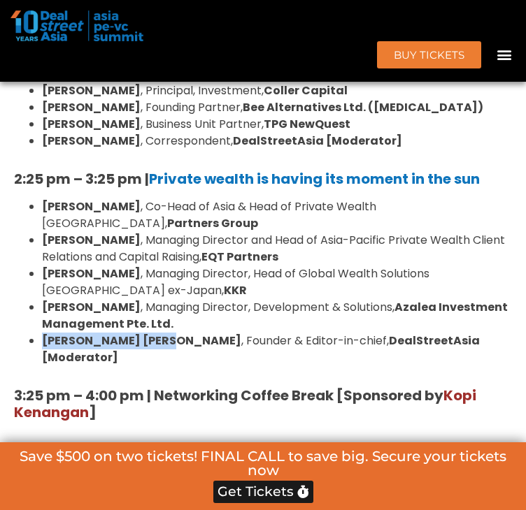
drag, startPoint x: 46, startPoint y: 385, endPoint x: 149, endPoint y: 384, distance: 102.8
click at [149, 349] on strong "[PERSON_NAME] [PERSON_NAME]" at bounding box center [141, 341] width 199 height 16
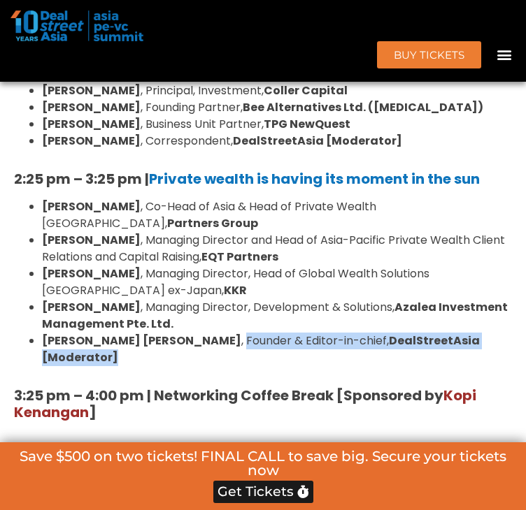
drag, startPoint x: 158, startPoint y: 384, endPoint x: 508, endPoint y: 389, distance: 350.3
click at [508, 389] on div "10:40 am – 10:45 am | Welcome Address by [PERSON_NAME] [PERSON_NAME], Founder &…" at bounding box center [263, 189] width 512 height 1312
drag, startPoint x: 168, startPoint y: 384, endPoint x: 159, endPoint y: 382, distance: 9.2
click at [168, 366] on li "[PERSON_NAME] [PERSON_NAME] , Founder & Editor-in-chief, DealStreetAsia [Modera…" at bounding box center [277, 350] width 470 height 34
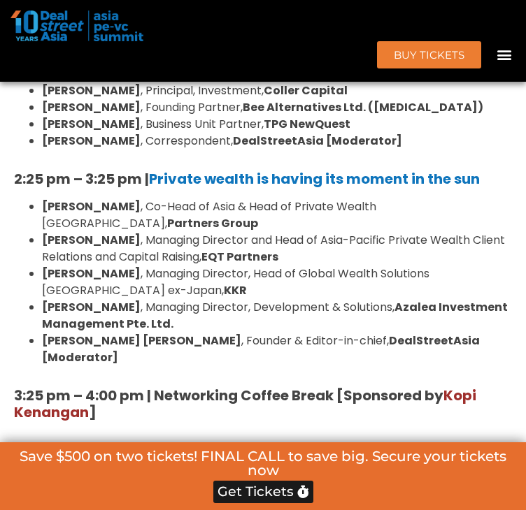
click at [154, 366] on li "[PERSON_NAME] [PERSON_NAME] , Founder & Editor-in-chief, DealStreetAsia [Modera…" at bounding box center [277, 350] width 470 height 34
drag, startPoint x: 157, startPoint y: 382, endPoint x: 296, endPoint y: 383, distance: 139.8
click at [296, 366] on li "[PERSON_NAME] [PERSON_NAME] , Founder & Editor-in-chief, DealStreetAsia [Modera…" at bounding box center [277, 350] width 470 height 34
click at [166, 399] on div "10:40 am – 10:45 am | Welcome Address by [PERSON_NAME] [PERSON_NAME], Founder &…" at bounding box center [263, 189] width 512 height 1312
drag, startPoint x: 157, startPoint y: 384, endPoint x: 301, endPoint y: 384, distance: 144.0
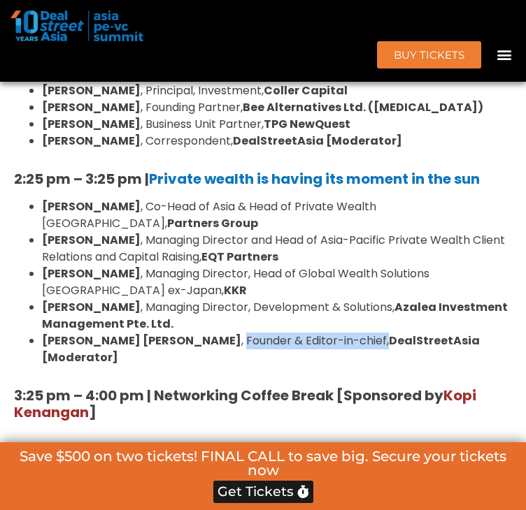
click at [301, 366] on li "[PERSON_NAME] [PERSON_NAME] , Founder & Editor-in-chief, DealStreetAsia [Modera…" at bounding box center [277, 350] width 470 height 34
click at [157, 333] on li "[PERSON_NAME] , Managing Director, Development & Solutions, Azalea Investment M…" at bounding box center [277, 316] width 470 height 34
click at [112, 232] on li "[PERSON_NAME] , Co-Head of Asia & Head of Private Wealth Asia Pacific, Partners…" at bounding box center [277, 216] width 470 height 34
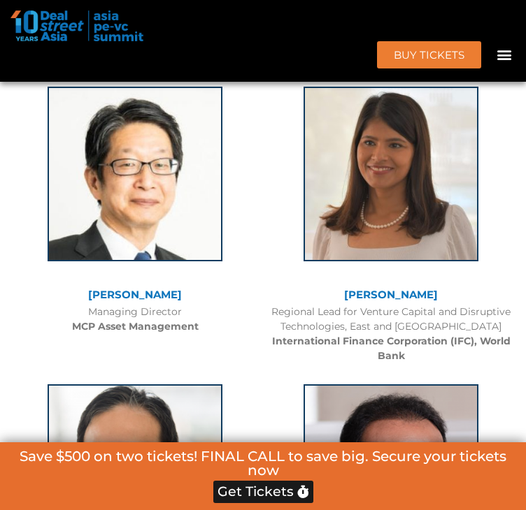
scroll to position [8047, 0]
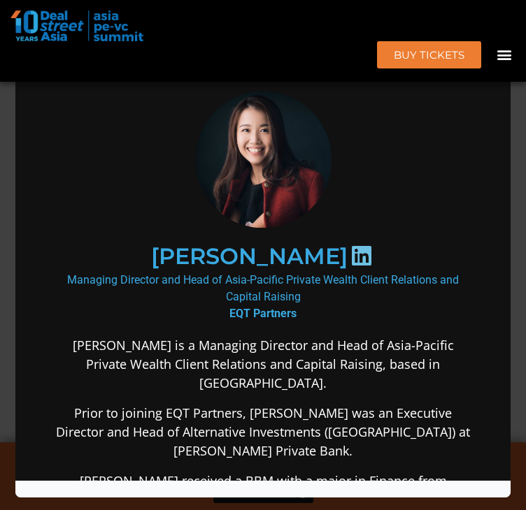
scroll to position [0, 0]
drag, startPoint x: 515, startPoint y: 184, endPoint x: 502, endPoint y: 184, distance: 12.6
click at [515, 184] on div "Speaker Profile ×" at bounding box center [263, 255] width 526 height 510
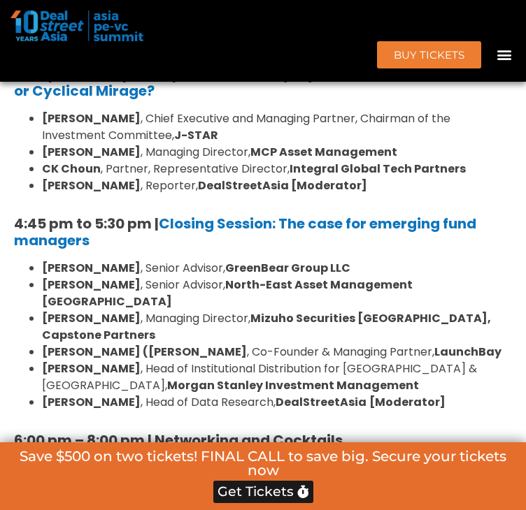
scroll to position [1885, 0]
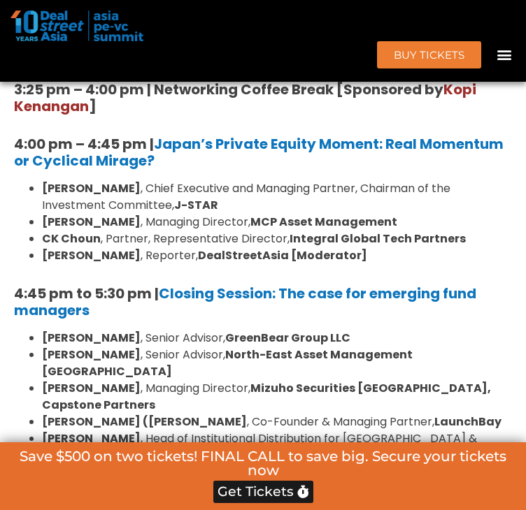
click at [69, 230] on strong "[PERSON_NAME]" at bounding box center [91, 222] width 99 height 16
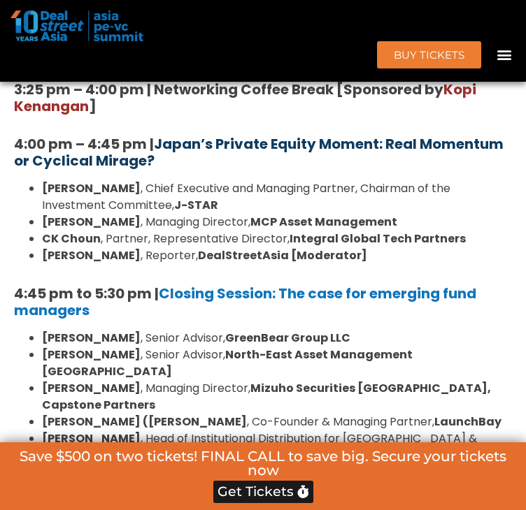
drag, startPoint x: 251, startPoint y: 181, endPoint x: 166, endPoint y: 169, distance: 85.4
click at [166, 169] on h5 "4:00 pm – 4:45 pm | Japan’s Private Equity Moment: Real Momentum or Cyclical Mi…" at bounding box center [263, 153] width 498 height 34
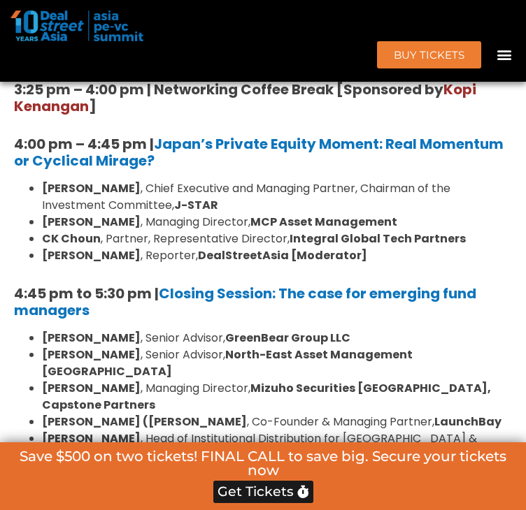
drag, startPoint x: 45, startPoint y: 216, endPoint x: 165, endPoint y: 219, distance: 120.3
click at [165, 219] on ul "[PERSON_NAME] , Chief Executive and Managing Partner, Chairman of the Investmen…" at bounding box center [263, 222] width 498 height 84
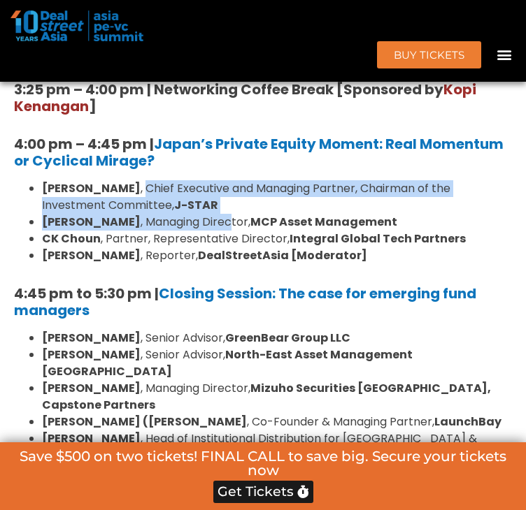
drag, startPoint x: 171, startPoint y: 215, endPoint x: 260, endPoint y: 241, distance: 93.3
click at [260, 241] on ul "[PERSON_NAME] , Chief Executive and Managing Partner, Chairman of the Investmen…" at bounding box center [263, 222] width 498 height 84
click at [224, 214] on li "[PERSON_NAME] , Chief Executive and Managing Partner, Chairman of the Investmen…" at bounding box center [277, 197] width 470 height 34
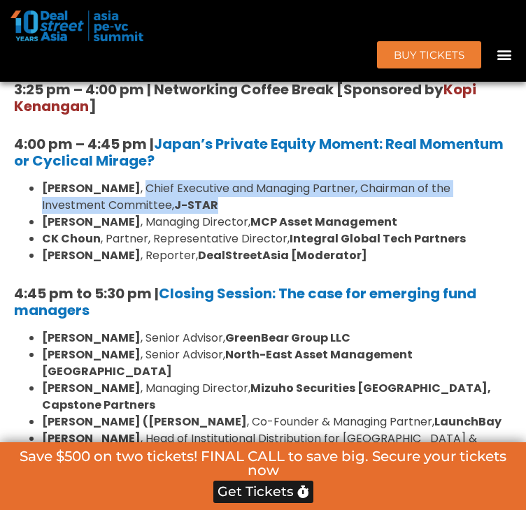
drag, startPoint x: 221, startPoint y: 231, endPoint x: 171, endPoint y: 213, distance: 53.3
click at [171, 213] on li "[PERSON_NAME] , Chief Executive and Managing Partner, Chairman of the Investmen…" at bounding box center [277, 197] width 470 height 34
drag, startPoint x: 48, startPoint y: 250, endPoint x: 168, endPoint y: 252, distance: 121.0
click at [141, 230] on strong "[PERSON_NAME]" at bounding box center [91, 222] width 99 height 16
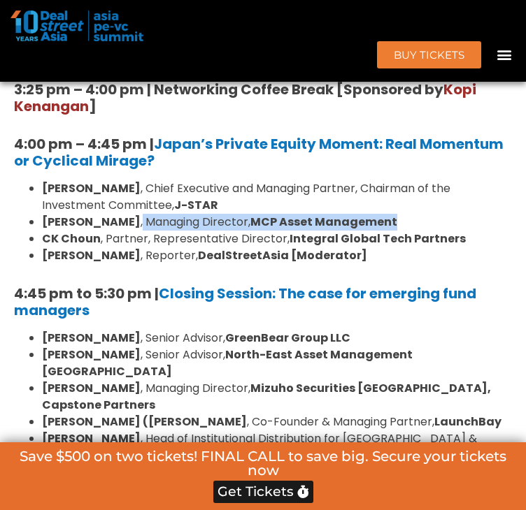
drag, startPoint x: 171, startPoint y: 250, endPoint x: 472, endPoint y: 247, distance: 301.3
click at [472, 231] on li "[PERSON_NAME] , Managing Director, MCP Asset Management" at bounding box center [277, 222] width 470 height 17
click at [45, 247] on strong "CK Choun" at bounding box center [71, 239] width 59 height 16
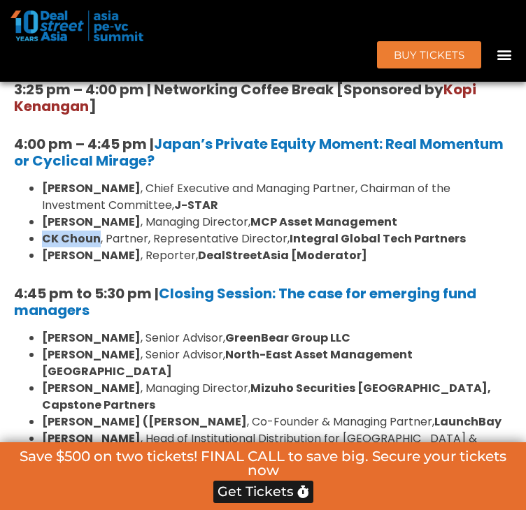
drag, startPoint x: 45, startPoint y: 267, endPoint x: 103, endPoint y: 269, distance: 58.1
click at [103, 247] on li "[PERSON_NAME] , Partner, Representative Director, Integral Global Tech Partners" at bounding box center [277, 239] width 470 height 17
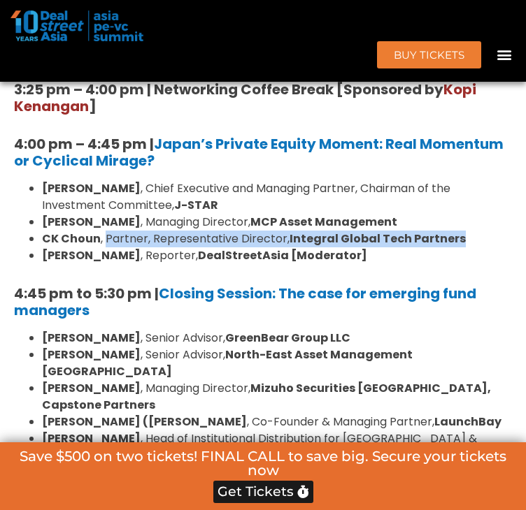
drag, startPoint x: 110, startPoint y: 265, endPoint x: 501, endPoint y: 269, distance: 390.8
click at [501, 247] on li "[PERSON_NAME] , Partner, Representative Director, Integral Global Tech Partners" at bounding box center [277, 239] width 470 height 17
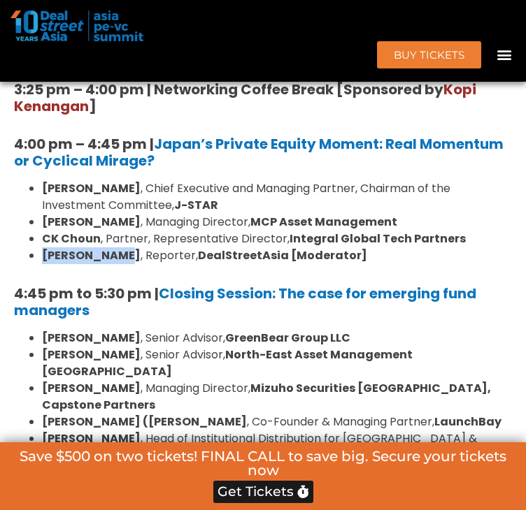
drag, startPoint x: 45, startPoint y: 280, endPoint x: 115, endPoint y: 286, distance: 70.1
click at [115, 264] on li "[PERSON_NAME] , Reporter, DealStreetAsia [Moderator]" at bounding box center [277, 255] width 470 height 17
drag, startPoint x: 120, startPoint y: 282, endPoint x: 169, endPoint y: 289, distance: 50.0
click at [169, 264] on li "[PERSON_NAME] , Reporter, DealStreetAsia [Moderator]" at bounding box center [277, 255] width 470 height 17
click at [264, 115] on h5 "3:25 pm – 4:00 pm | Networking Coffee Break [Sponsored by [PERSON_NAME] ]" at bounding box center [263, 98] width 498 height 34
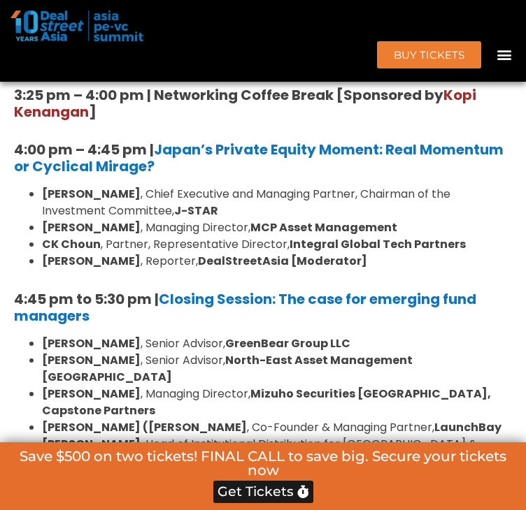
scroll to position [4940, 0]
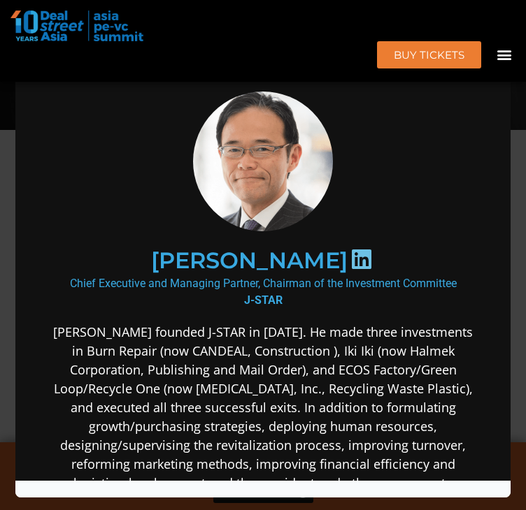
scroll to position [0, 0]
click at [514, 172] on div "Speaker Profile ×" at bounding box center [263, 255] width 526 height 510
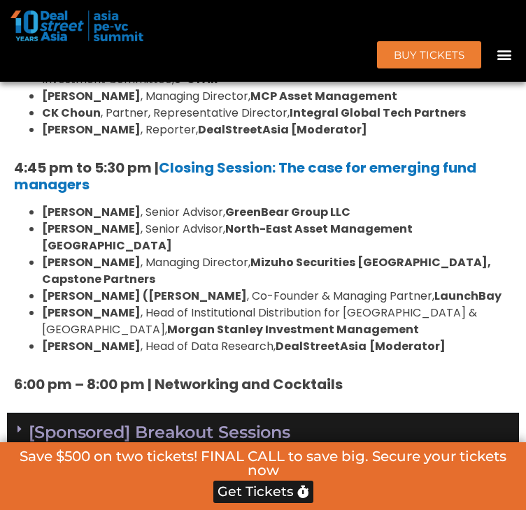
scroll to position [2019, 0]
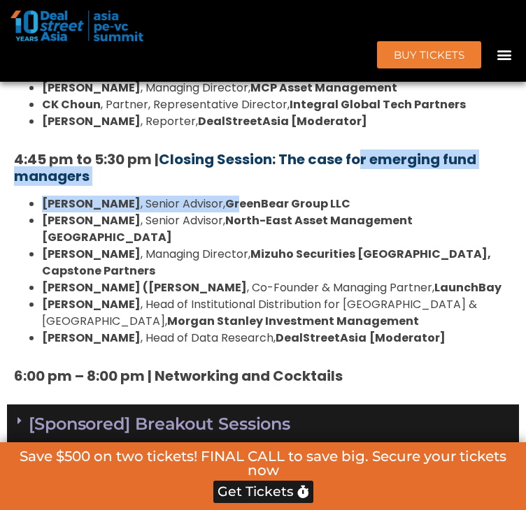
drag, startPoint x: 197, startPoint y: 205, endPoint x: 302, endPoint y: 230, distance: 107.8
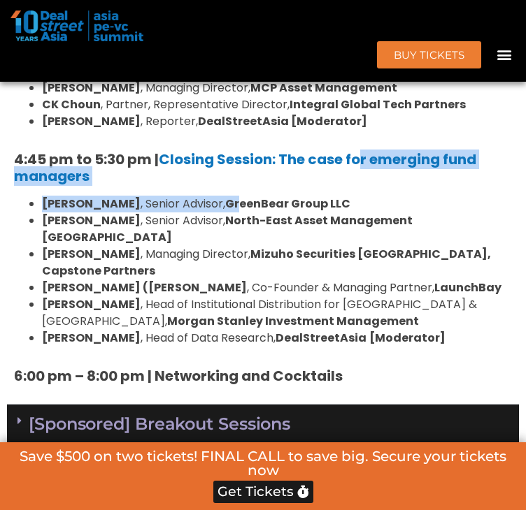
click at [309, 185] on h5 "4:45 pm to 5:30 pm | Closing Session: The case for emerging fund managers" at bounding box center [263, 168] width 498 height 34
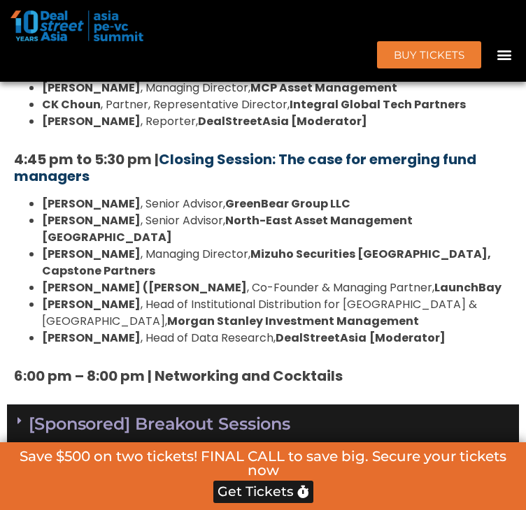
drag, startPoint x: 98, startPoint y: 201, endPoint x: 164, endPoint y: 183, distance: 68.2
click at [164, 183] on h5 "4:45 pm to 5:30 pm | Closing Session: The case for emerging fund managers" at bounding box center [263, 168] width 498 height 34
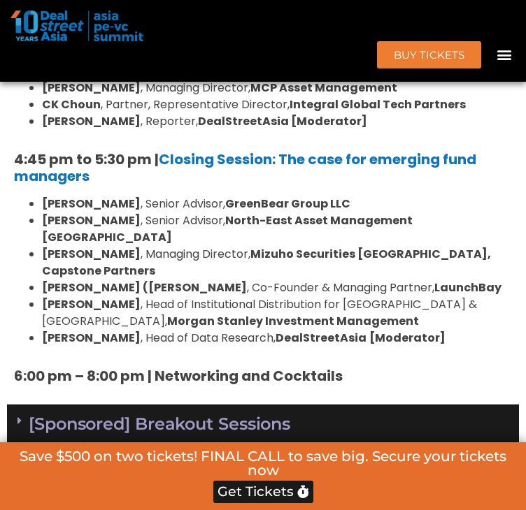
click at [226, 185] on h5 "4:45 pm to 5:30 pm | Closing Session: The case for emerging fund managers" at bounding box center [263, 168] width 498 height 34
drag, startPoint x: 233, startPoint y: 196, endPoint x: 302, endPoint y: 210, distance: 70.6
click at [302, 185] on h5 "4:45 pm to 5:30 pm | Closing Session: The case for emerging fund managers" at bounding box center [263, 168] width 498 height 34
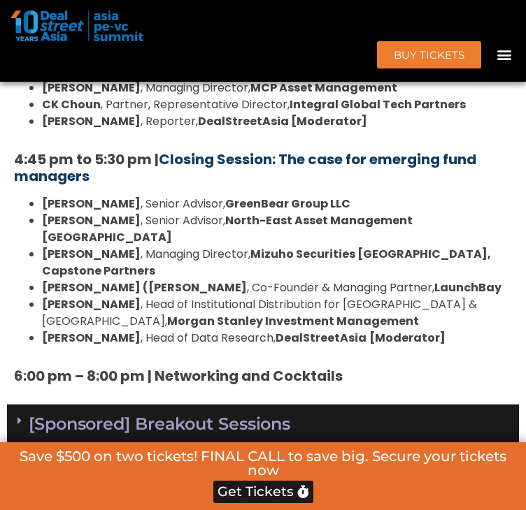
drag, startPoint x: 117, startPoint y: 202, endPoint x: 285, endPoint y: 191, distance: 168.1
click at [285, 185] on h5 "4:45 pm to 5:30 pm | Closing Session: The case for emerging fund managers" at bounding box center [263, 168] width 498 height 34
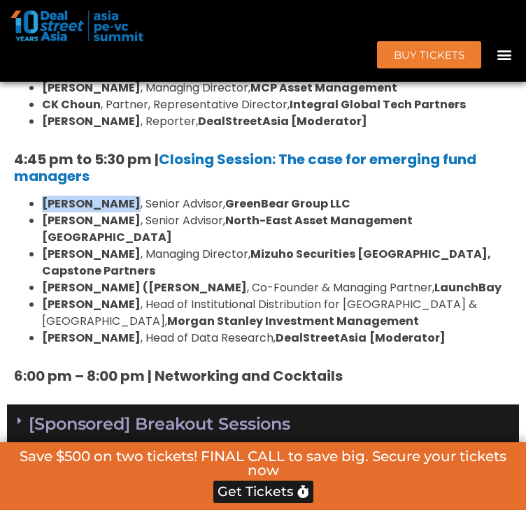
drag, startPoint x: 45, startPoint y: 230, endPoint x: 123, endPoint y: 233, distance: 77.7
click at [123, 213] on li "[PERSON_NAME] , Senior Advisor, GreenBear Group LLC" at bounding box center [277, 204] width 470 height 17
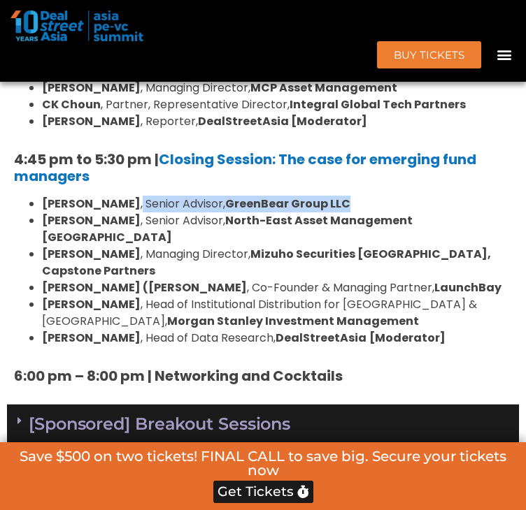
drag, startPoint x: 126, startPoint y: 233, endPoint x: 397, endPoint y: 235, distance: 271.2
click at [397, 213] on li "[PERSON_NAME] , Senior Advisor, GreenBear Group LLC" at bounding box center [277, 204] width 470 height 17
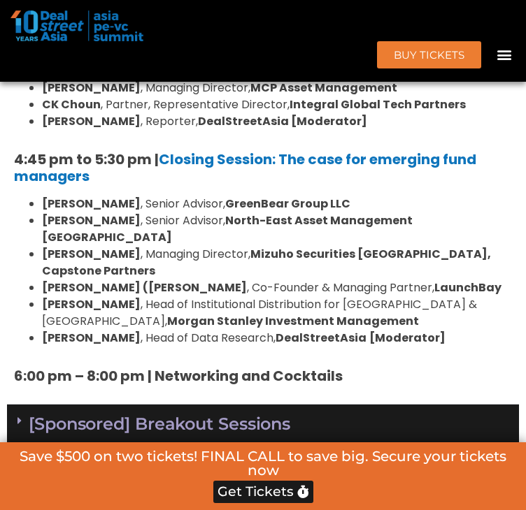
click at [45, 229] on strong "[PERSON_NAME]" at bounding box center [91, 221] width 99 height 16
drag, startPoint x: 47, startPoint y: 247, endPoint x: 126, endPoint y: 252, distance: 79.1
click at [126, 229] on strong "[PERSON_NAME]" at bounding box center [91, 221] width 99 height 16
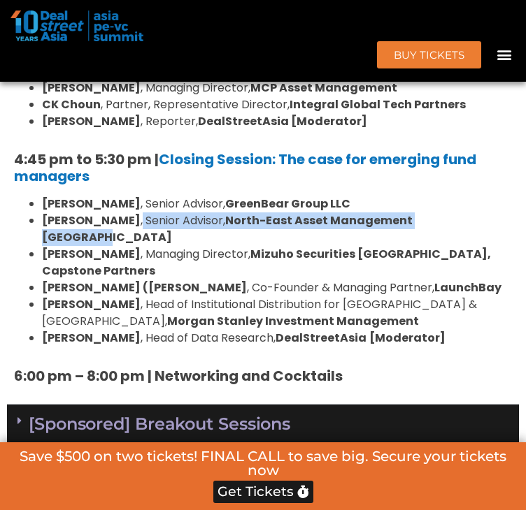
drag, startPoint x: 131, startPoint y: 250, endPoint x: 488, endPoint y: 243, distance: 357.3
click at [488, 243] on li "[PERSON_NAME] , Senior Advisor, North-East Asset Management [GEOGRAPHIC_DATA]" at bounding box center [277, 230] width 470 height 34
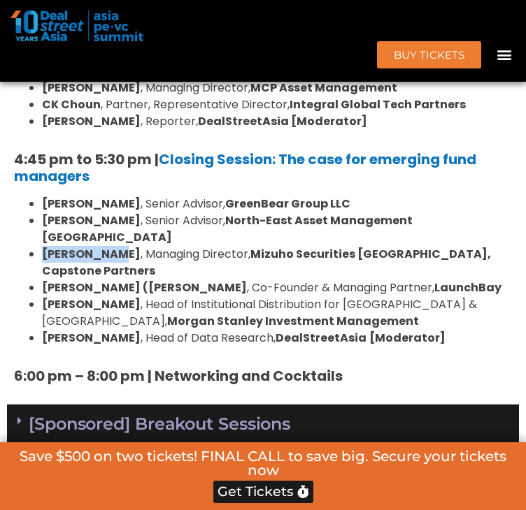
drag, startPoint x: 47, startPoint y: 264, endPoint x: 108, endPoint y: 264, distance: 61.5
click at [108, 262] on strong "[PERSON_NAME]" at bounding box center [91, 254] width 99 height 16
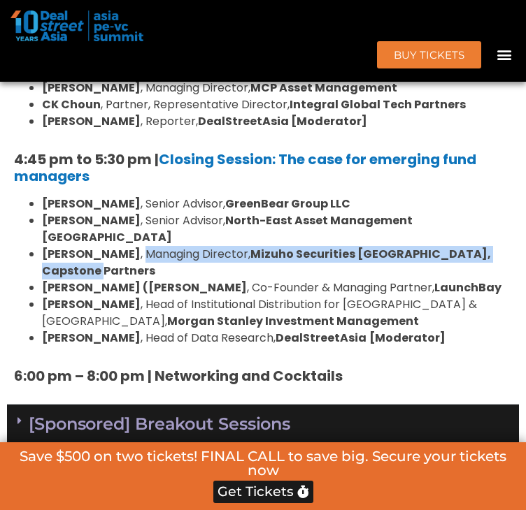
drag, startPoint x: 117, startPoint y: 264, endPoint x: 573, endPoint y: 258, distance: 455.8
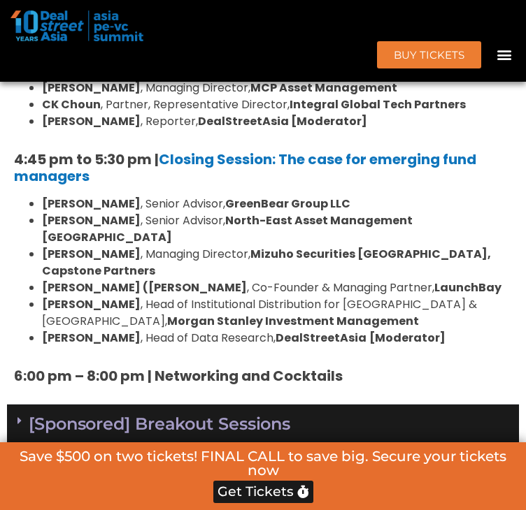
click at [42, 279] on ul "[PERSON_NAME] , Senior Advisor, GreenBear Group LLC [PERSON_NAME] , Senior Advi…" at bounding box center [263, 271] width 498 height 151
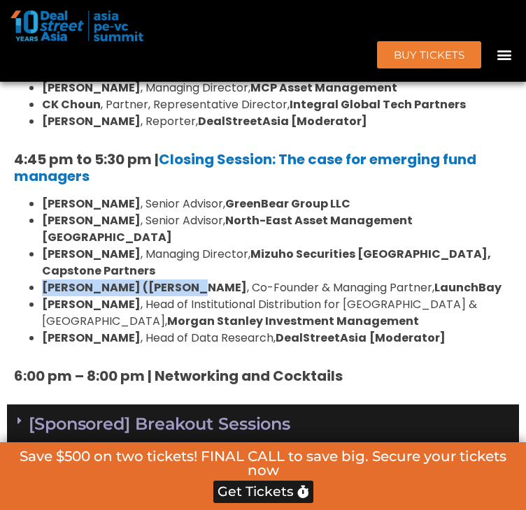
drag, startPoint x: 48, startPoint y: 280, endPoint x: 199, endPoint y: 282, distance: 151.0
click at [199, 282] on strong "[PERSON_NAME] ([PERSON_NAME]" at bounding box center [144, 288] width 205 height 16
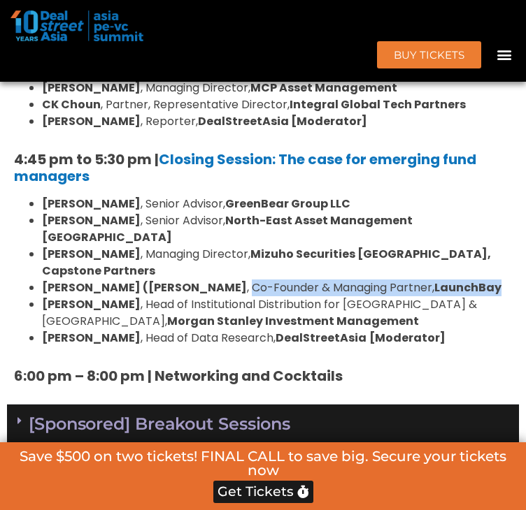
drag, startPoint x: 463, startPoint y: 282, endPoint x: 208, endPoint y: 286, distance: 255.2
click at [208, 286] on li "[PERSON_NAME] (Paddy) Sinha , Co-Founder & Managing Partner, LaunchBay" at bounding box center [277, 288] width 470 height 17
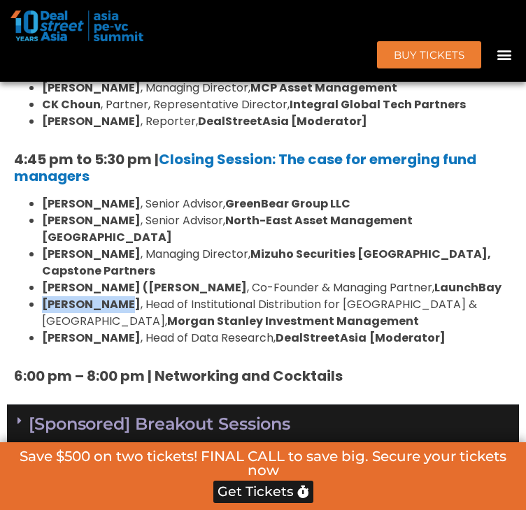
drag, startPoint x: 48, startPoint y: 296, endPoint x: 120, endPoint y: 295, distance: 72.7
click at [120, 296] on strong "[PERSON_NAME]" at bounding box center [91, 304] width 99 height 16
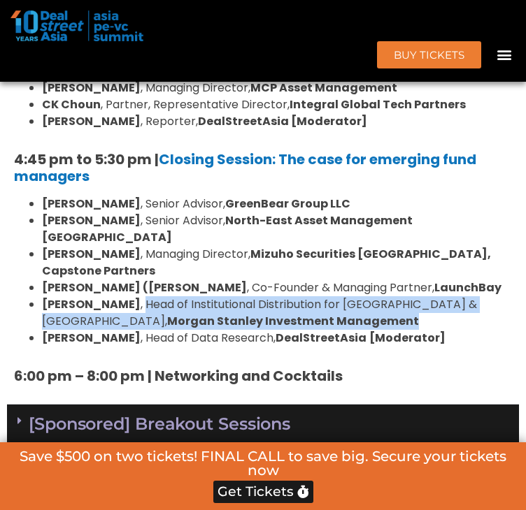
drag, startPoint x: 129, startPoint y: 294, endPoint x: 300, endPoint y: 314, distance: 172.4
click at [300, 314] on li "[PERSON_NAME] , Head of Institutional Distribution for [GEOGRAPHIC_DATA] & [GEO…" at bounding box center [277, 313] width 470 height 34
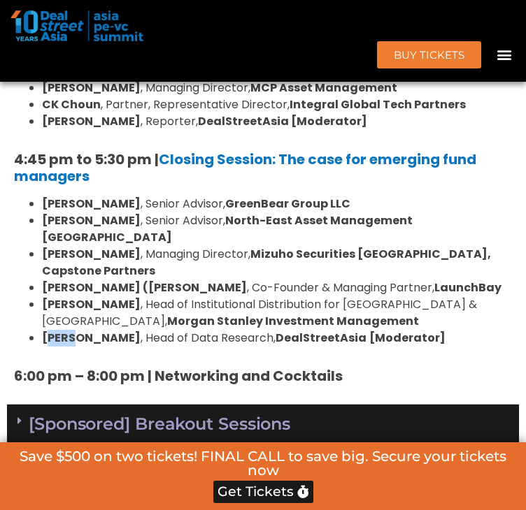
drag, startPoint x: 50, startPoint y: 331, endPoint x: 66, endPoint y: 331, distance: 16.8
click at [73, 331] on strong "[PERSON_NAME]" at bounding box center [91, 338] width 99 height 16
drag, startPoint x: 45, startPoint y: 331, endPoint x: 121, endPoint y: 336, distance: 75.7
click at [121, 336] on p "[PERSON_NAME] , Head of Data Research, DealStreetAsia [Moderator]" at bounding box center [277, 338] width 470 height 17
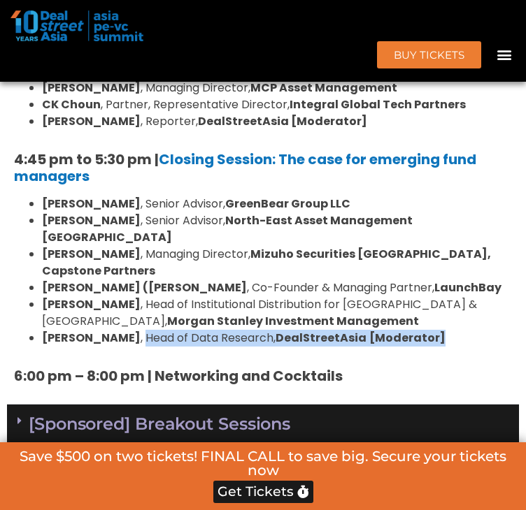
drag, startPoint x: 126, startPoint y: 328, endPoint x: 461, endPoint y: 335, distance: 335.6
click at [461, 335] on p "[PERSON_NAME] , Head of Data Research, DealStreetAsia [Moderator]" at bounding box center [277, 338] width 470 height 17
click at [460, 336] on p "[PERSON_NAME] , Head of Data Research, DealStreetAsia [Moderator]" at bounding box center [277, 338] width 470 height 17
drag, startPoint x: 124, startPoint y: 332, endPoint x: 256, endPoint y: 333, distance: 132.1
click at [256, 333] on p "[PERSON_NAME] , Head of Data Research, DealStreetAsia [Moderator]" at bounding box center [277, 338] width 470 height 17
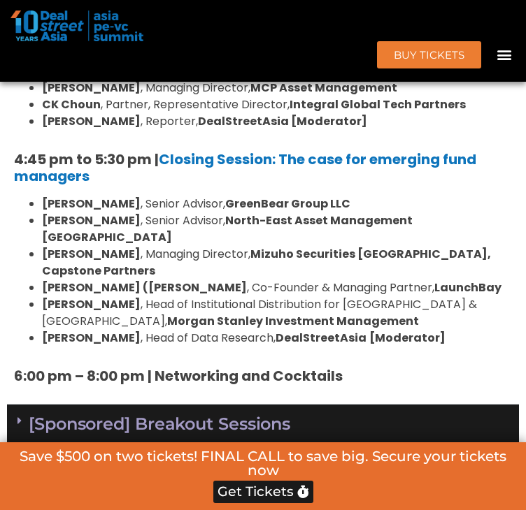
drag, startPoint x: 427, startPoint y: 230, endPoint x: 415, endPoint y: 214, distance: 20.4
click at [427, 213] on li "[PERSON_NAME] , Senior Advisor, GreenBear Group LLC" at bounding box center [277, 204] width 470 height 17
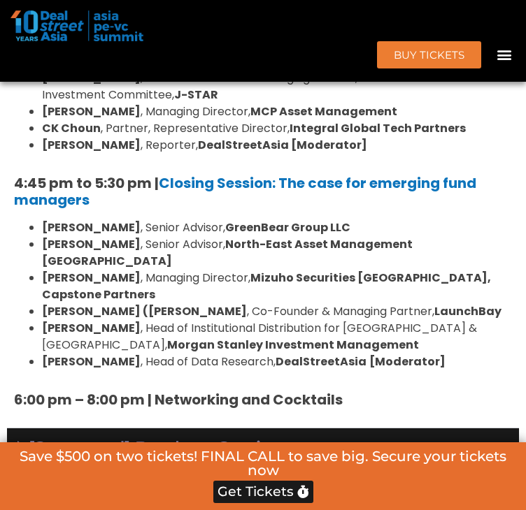
scroll to position [8374, 0]
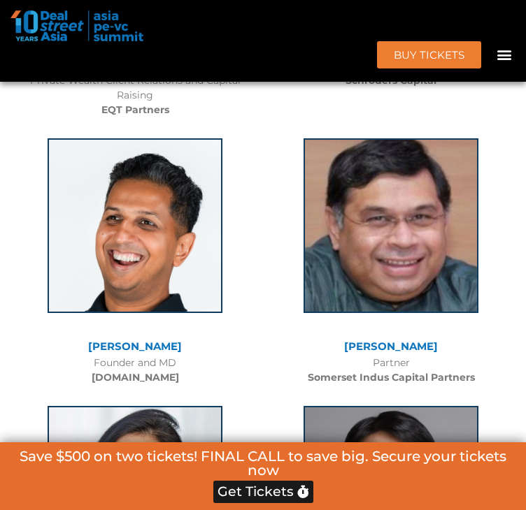
drag, startPoint x: 247, startPoint y: 144, endPoint x: 229, endPoint y: 150, distance: 19.7
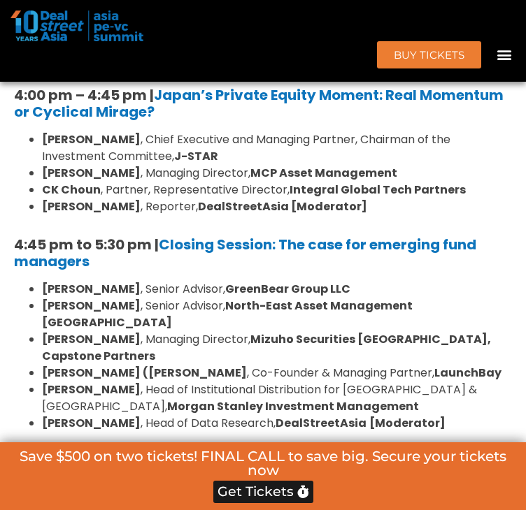
scroll to position [2026, 0]
